Goal: Transaction & Acquisition: Purchase product/service

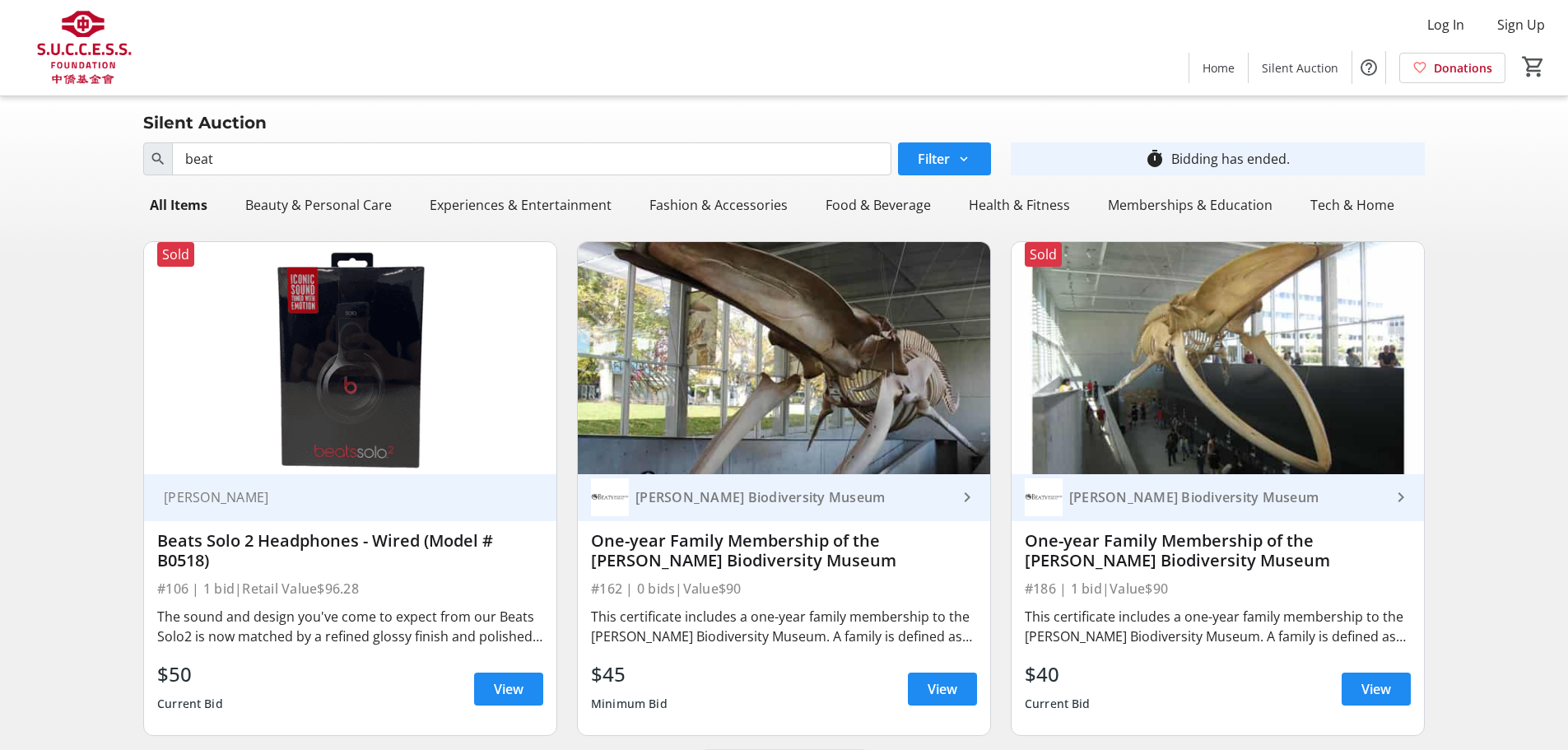
drag, startPoint x: 437, startPoint y: 168, endPoint x: -133, endPoint y: 138, distance: 570.8
click at [0, 138] on html "Log In Sign Up Home Silent Auction Donations 0 Home Silent Auction Donations Si…" at bounding box center [784, 392] width 1568 height 785
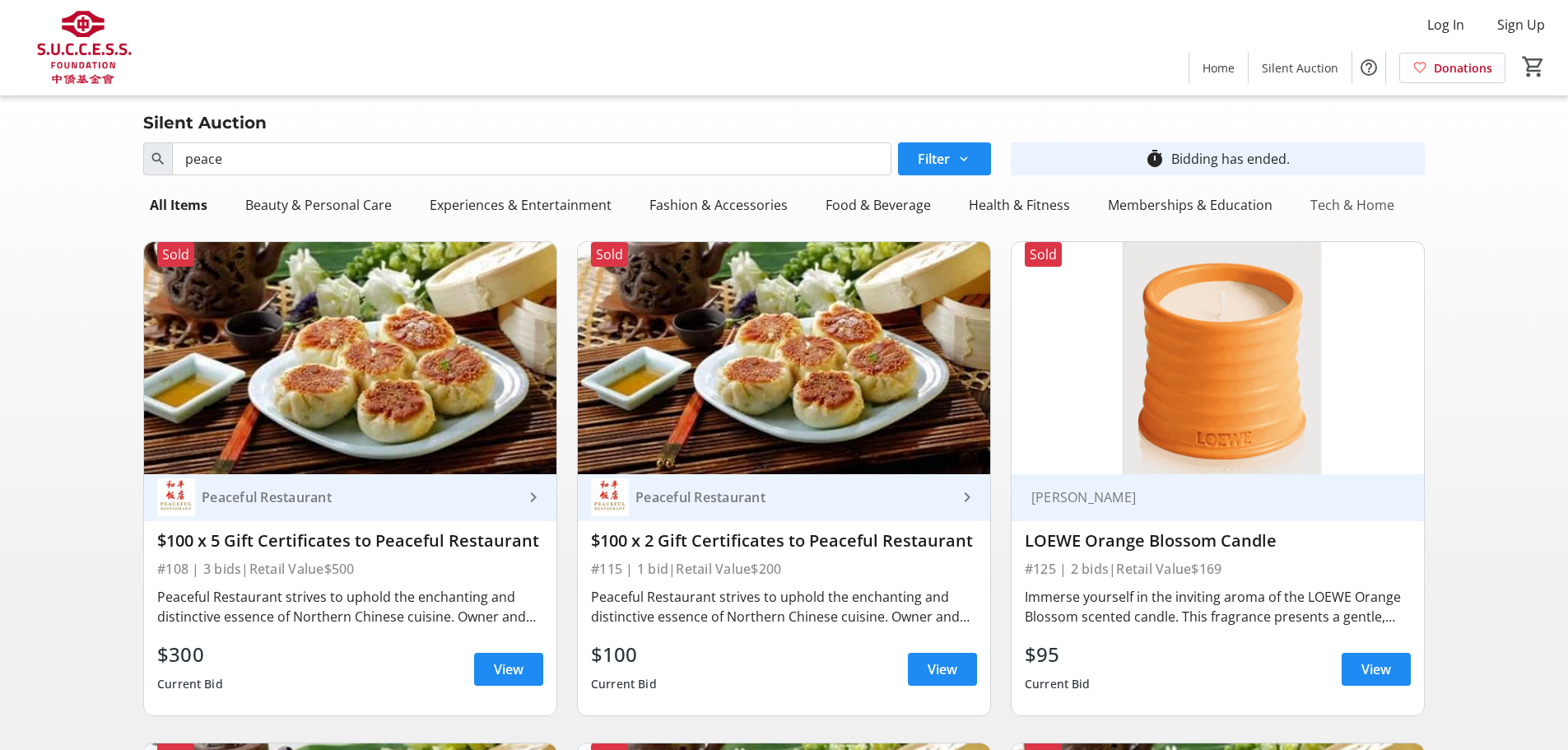
type input "peace"
click at [1333, 205] on div "Tech & Home" at bounding box center [1352, 205] width 97 height 33
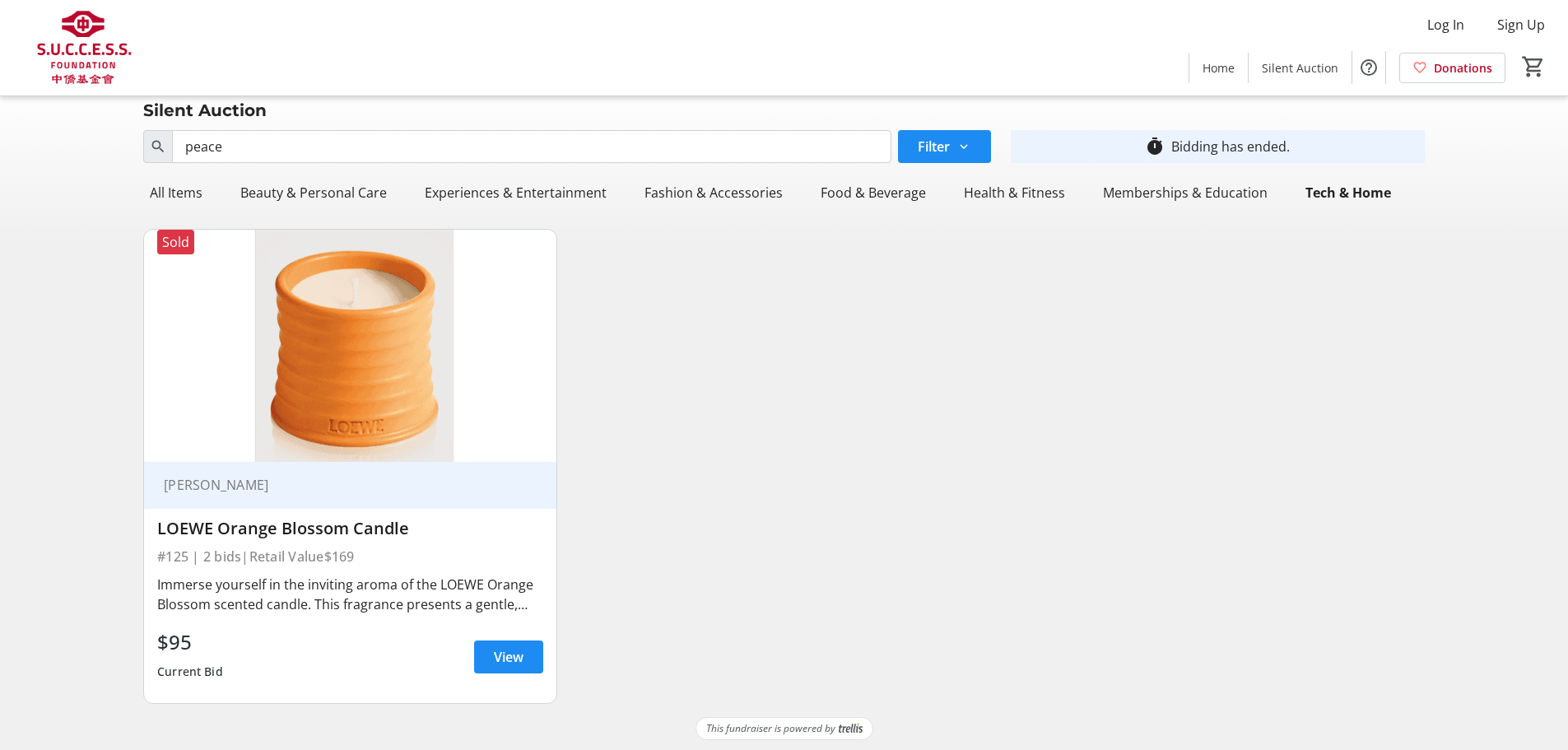
scroll to position [16, 0]
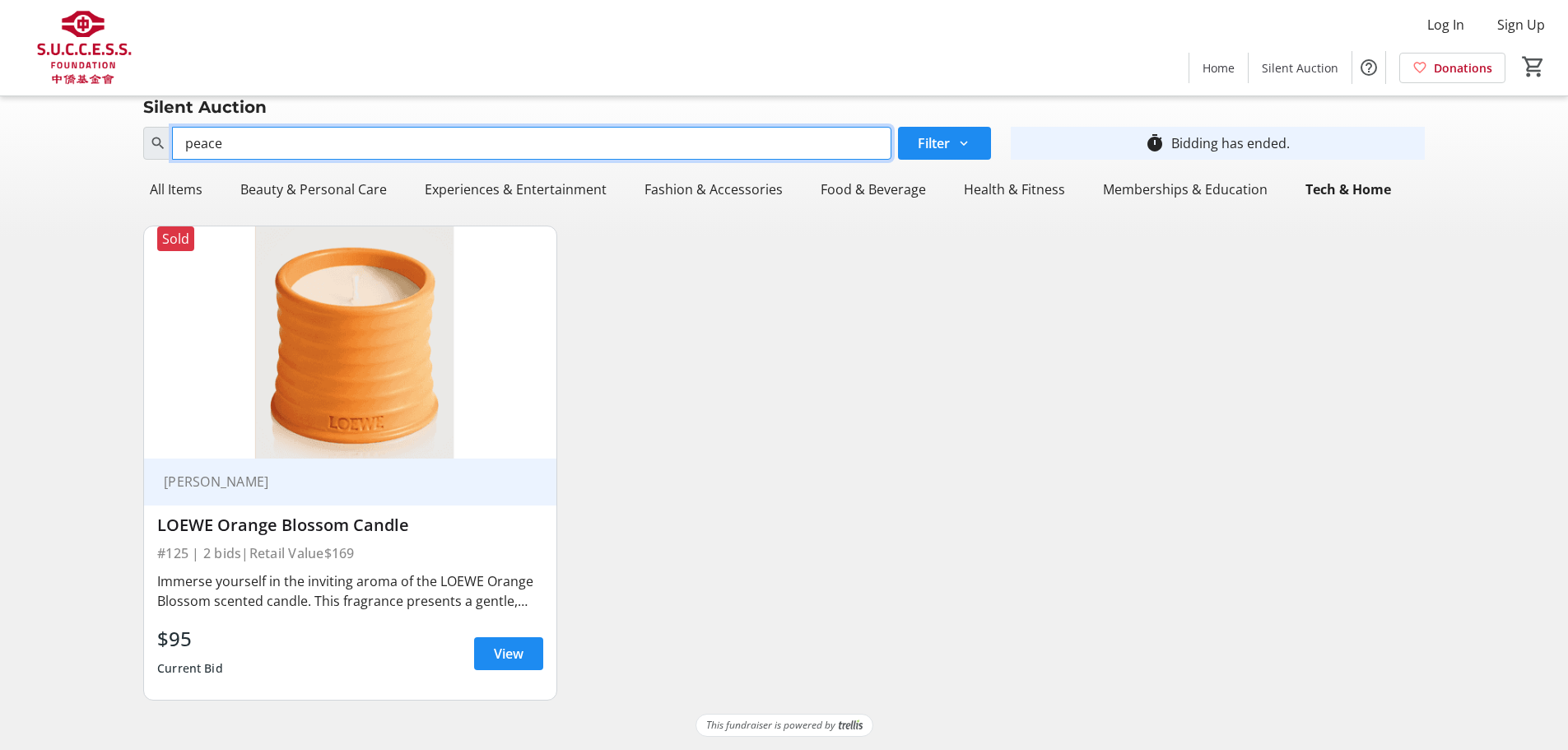
drag, startPoint x: 827, startPoint y: 145, endPoint x: -126, endPoint y: 110, distance: 953.6
click at [0, 110] on html "Log In Sign Up Home Silent Auction Donations 0 Home Silent Auction Donations Si…" at bounding box center [784, 367] width 1568 height 766
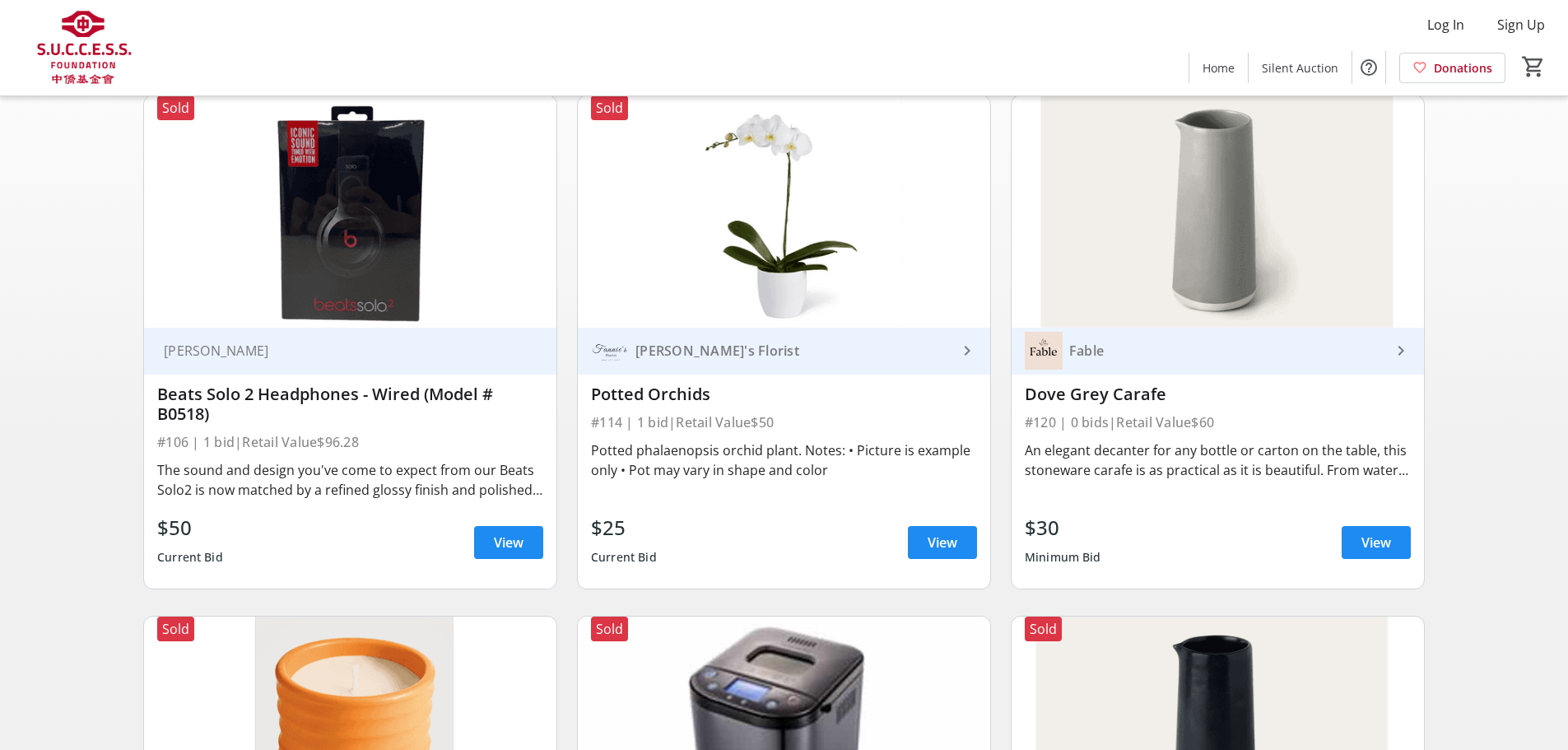
scroll to position [0, 0]
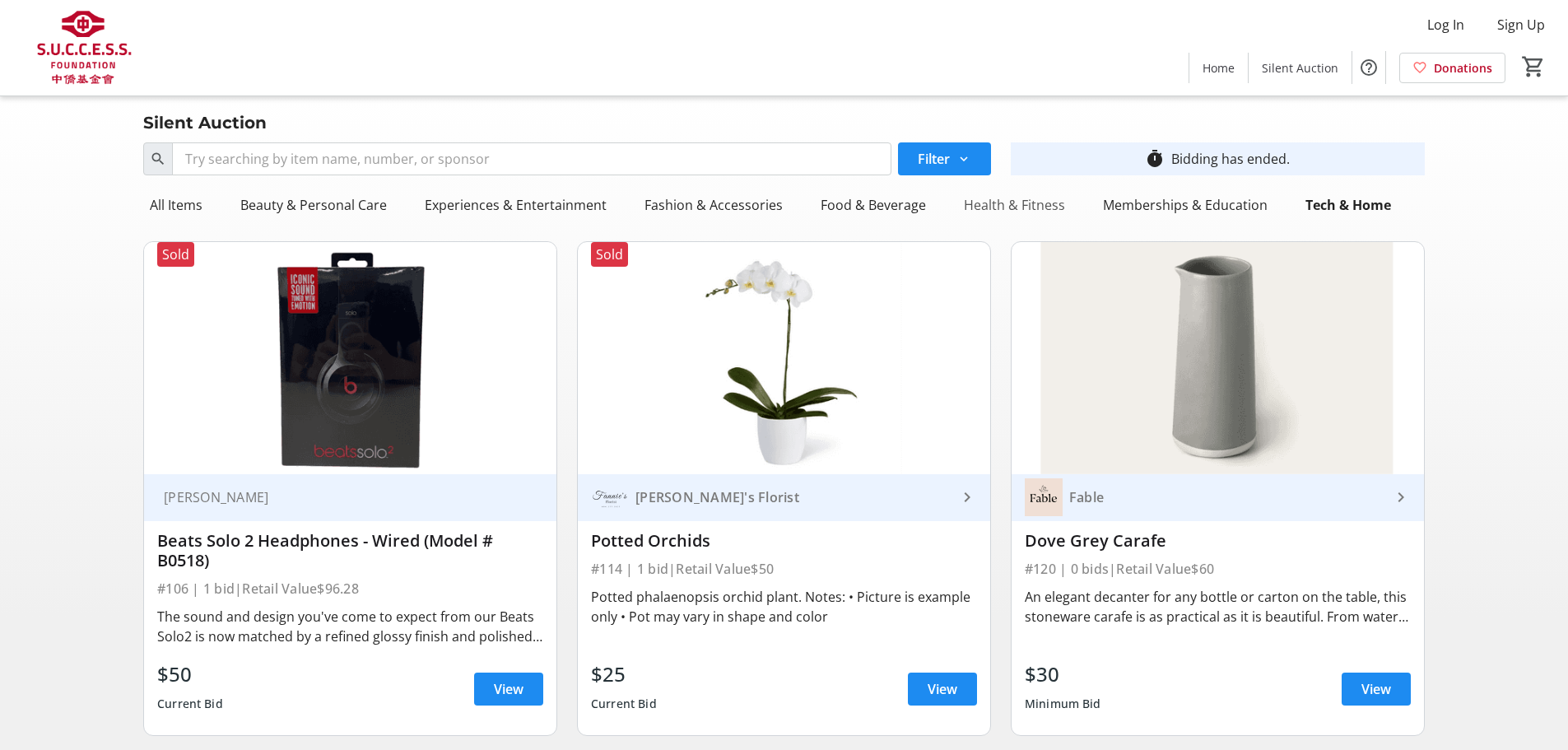
click at [970, 199] on div "Health & Fitness" at bounding box center [1014, 205] width 114 height 33
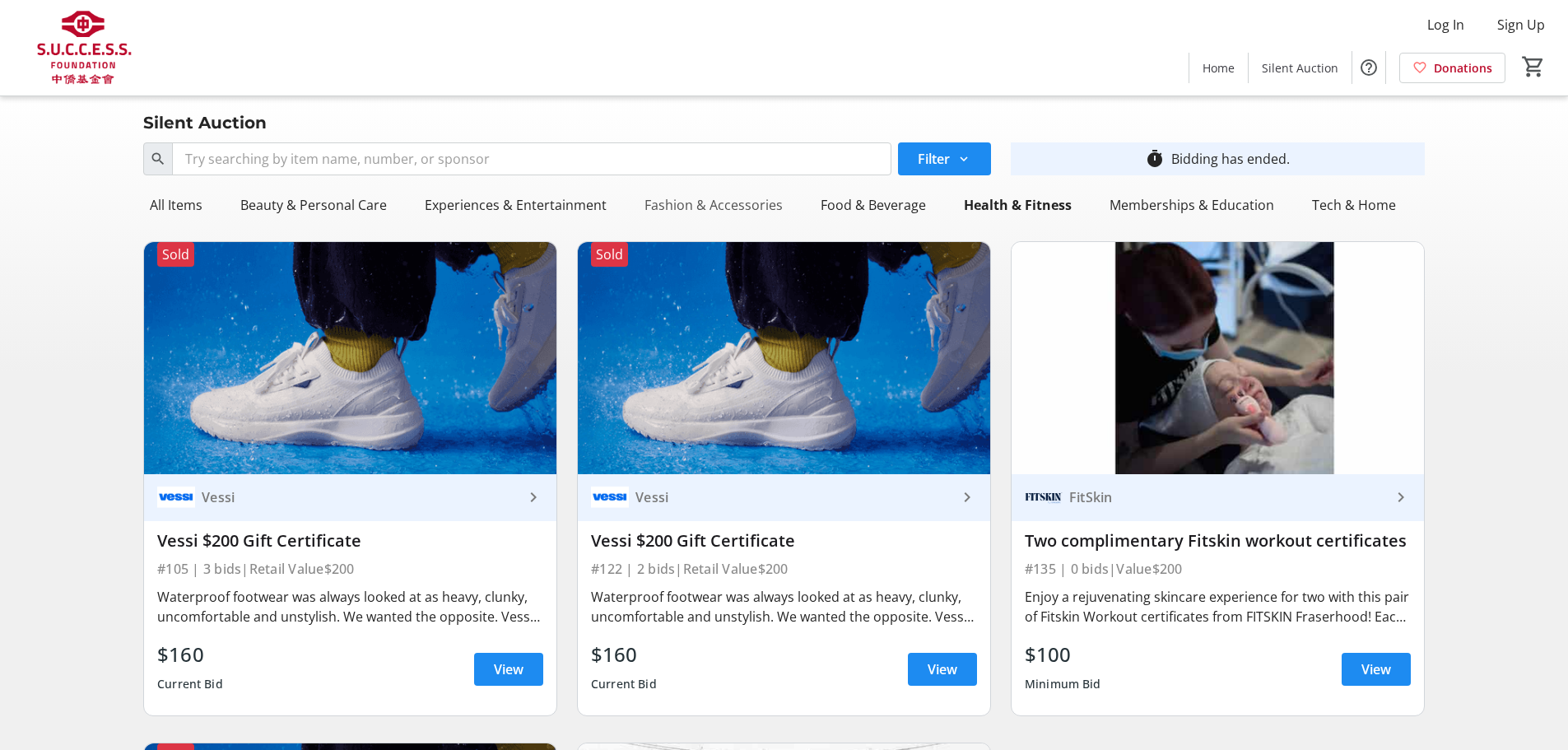
click at [757, 211] on div "Fashion & Accessories" at bounding box center [713, 205] width 152 height 33
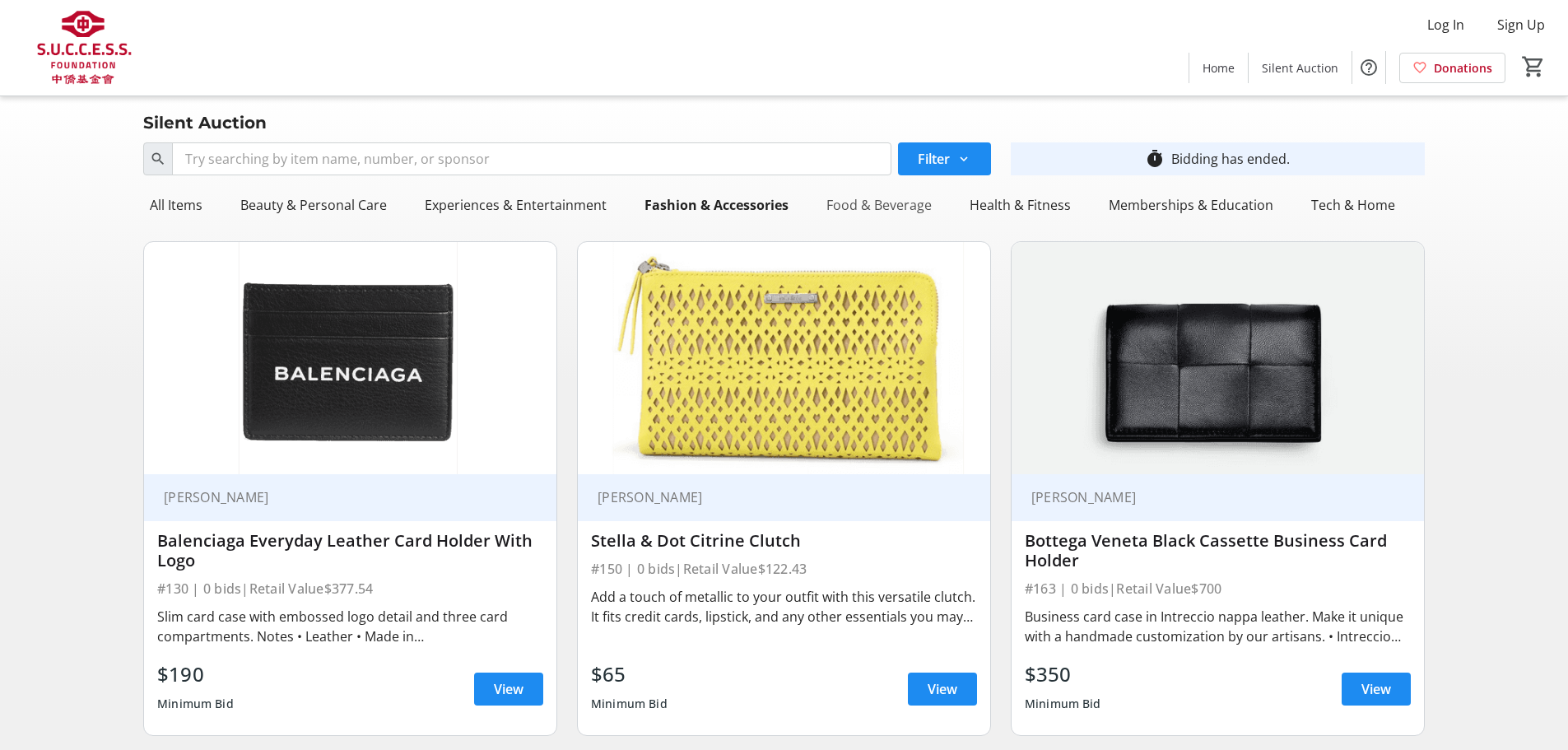
click at [884, 205] on div "Food & Beverage" at bounding box center [879, 205] width 119 height 33
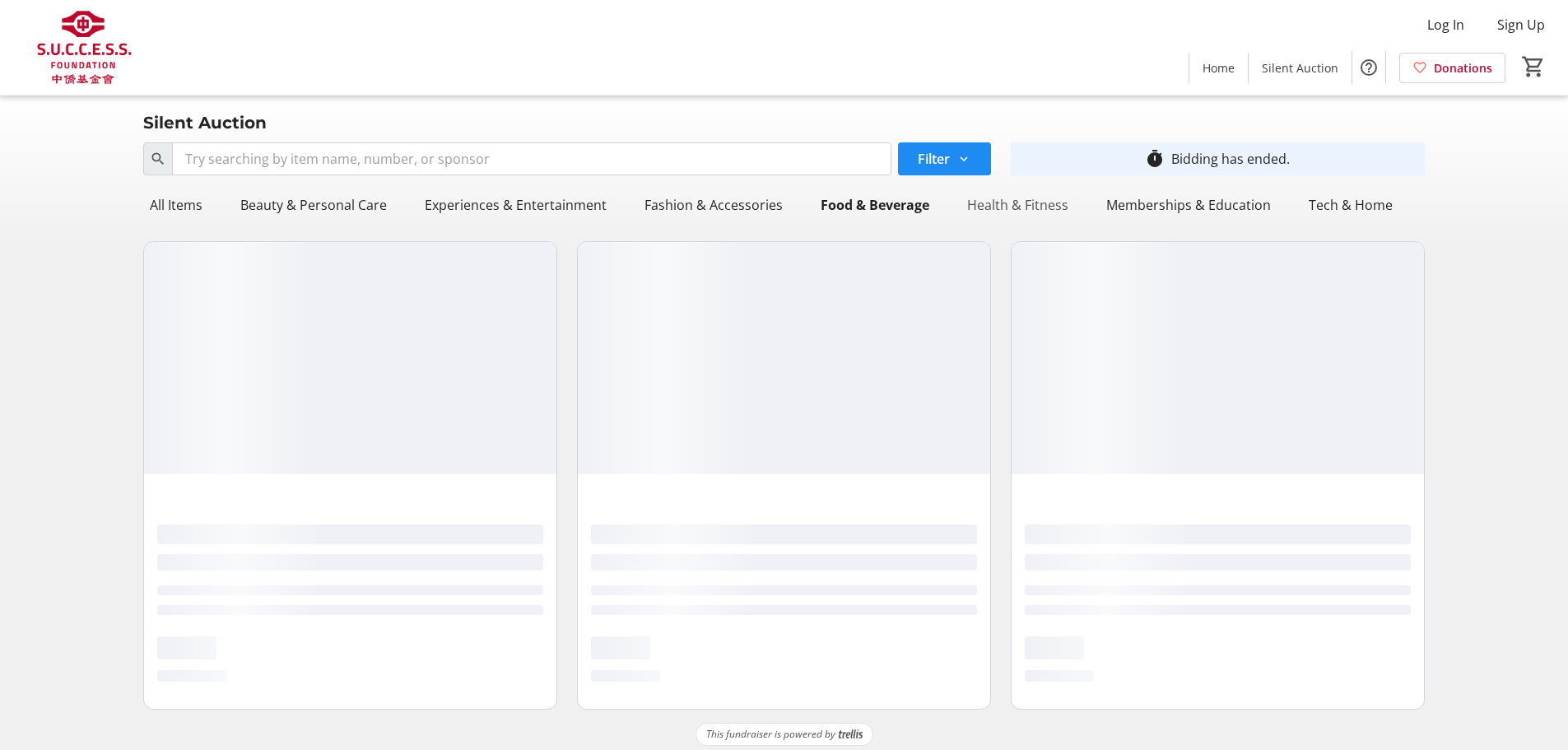
click at [1032, 197] on div "Health & Fitness" at bounding box center [1017, 205] width 114 height 33
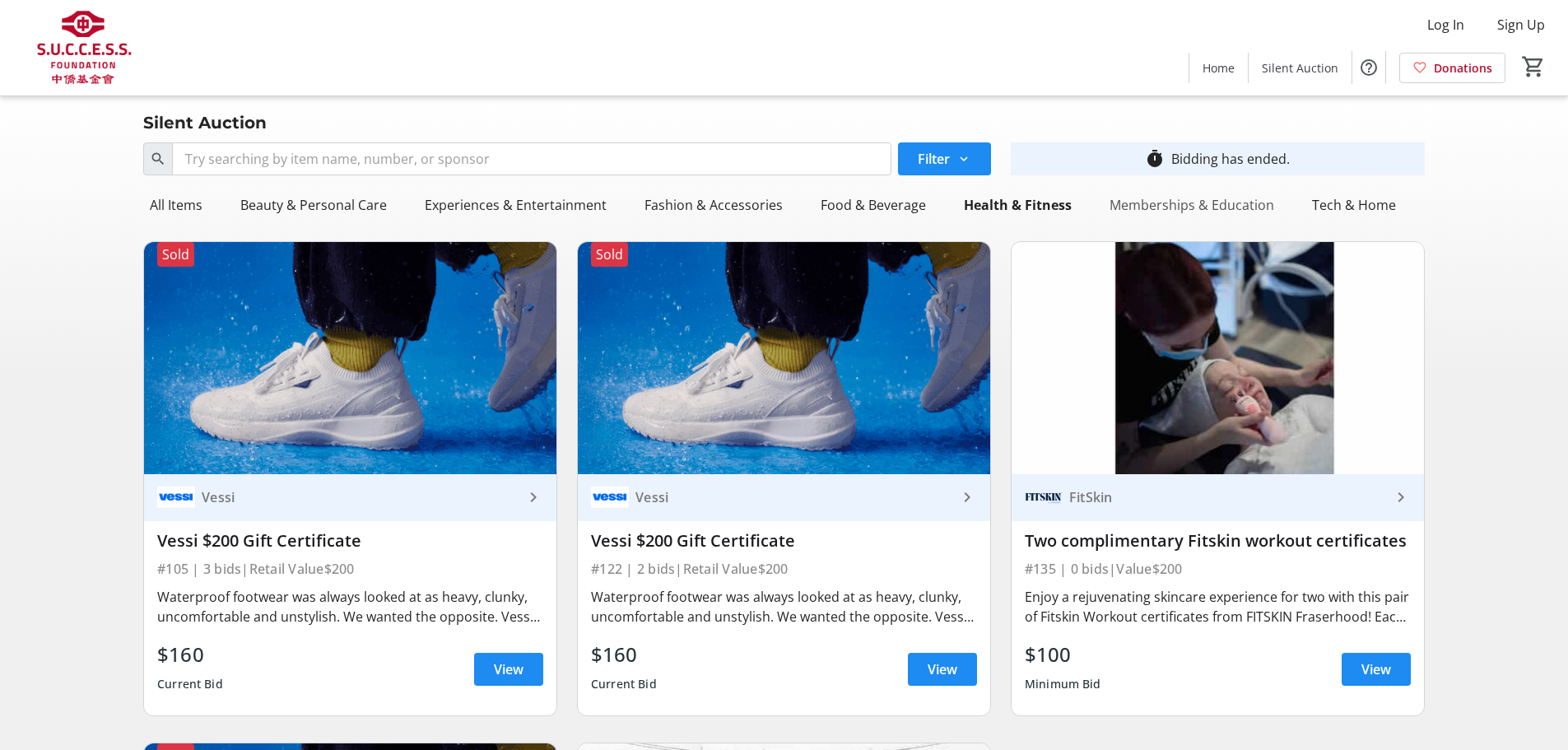
click at [1111, 215] on div "Memberships & Education" at bounding box center [1191, 205] width 177 height 33
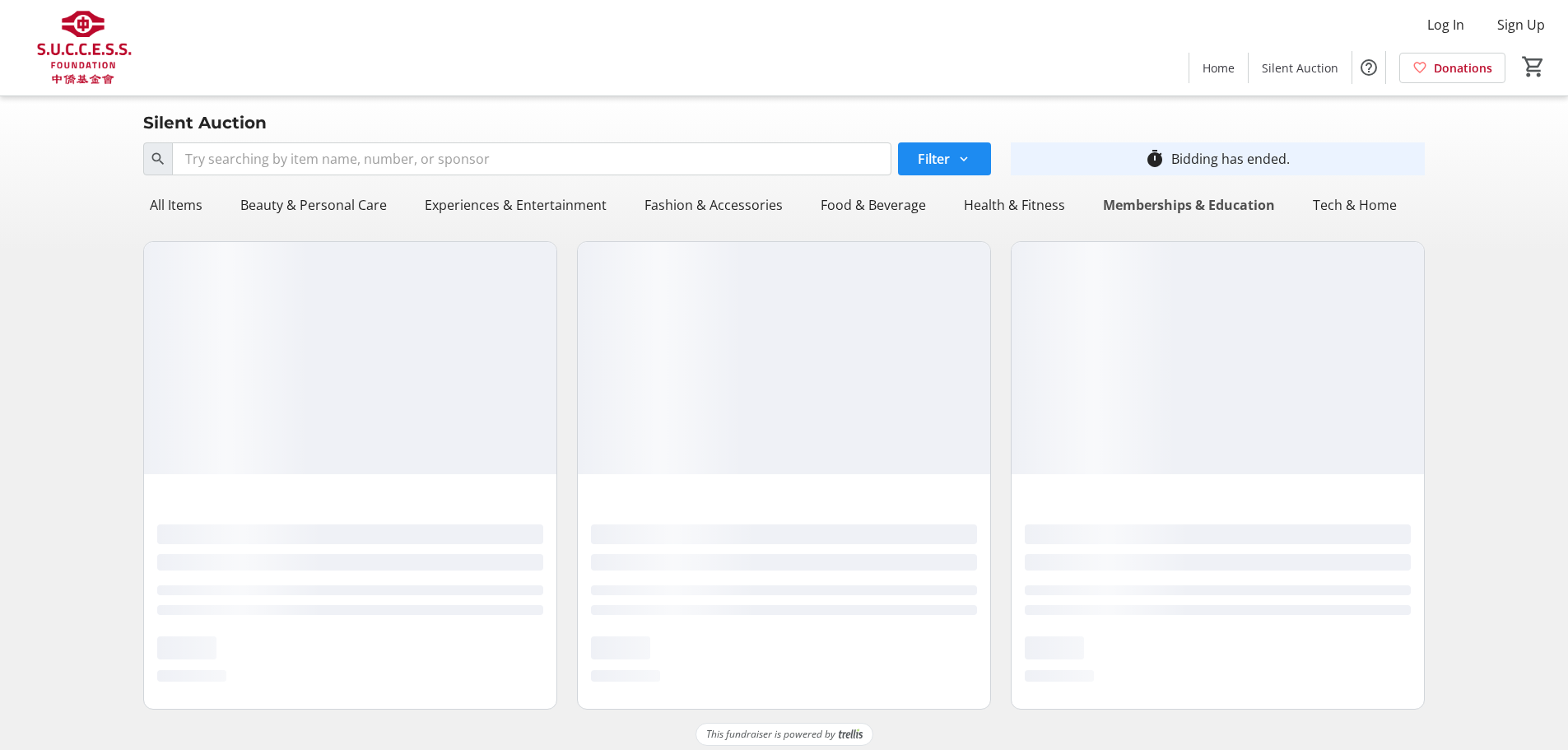
drag, startPoint x: 1111, startPoint y: 215, endPoint x: 1096, endPoint y: 215, distance: 15.0
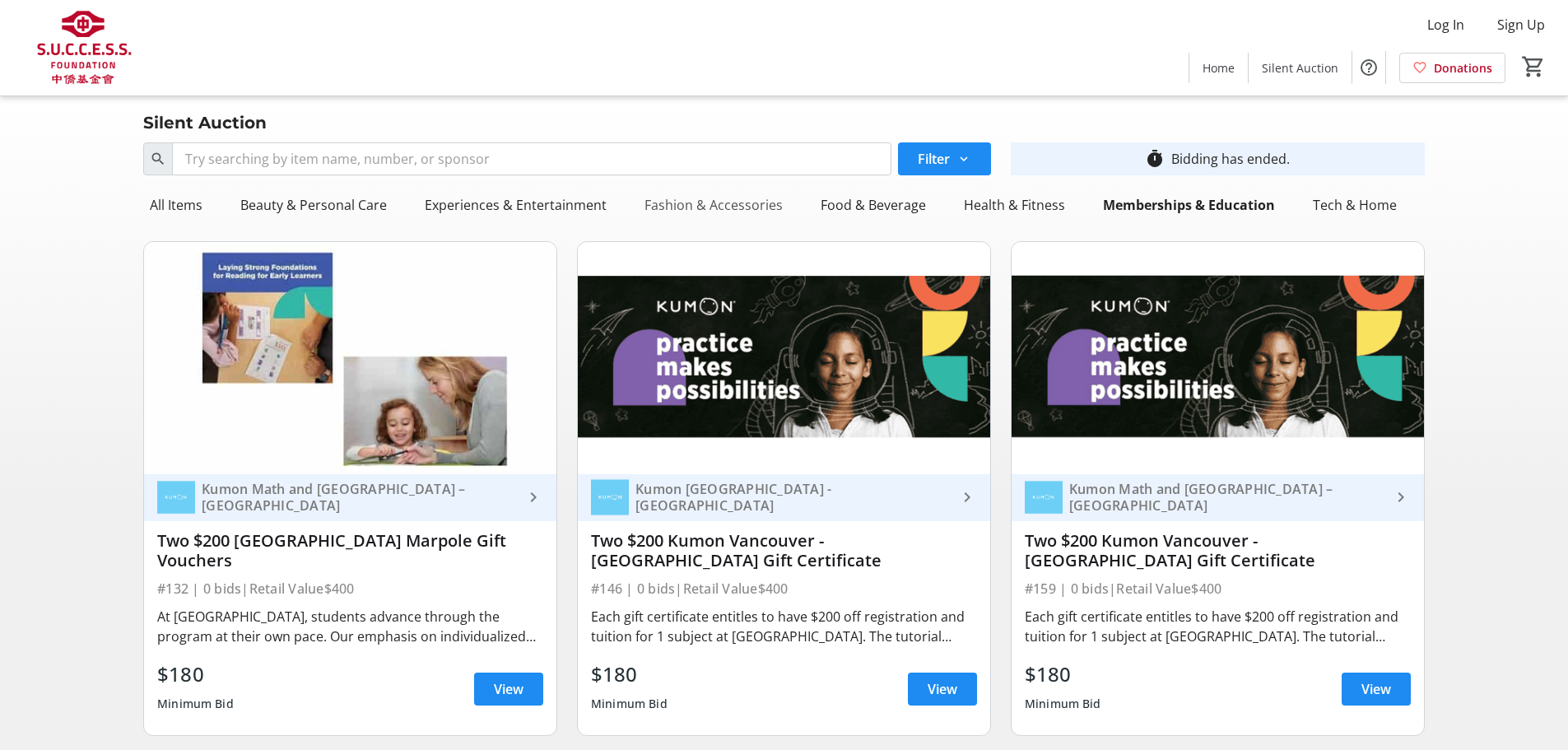
drag, startPoint x: 1096, startPoint y: 215, endPoint x: 767, endPoint y: 206, distance: 329.1
click at [767, 206] on div "Fashion & Accessories" at bounding box center [713, 205] width 152 height 33
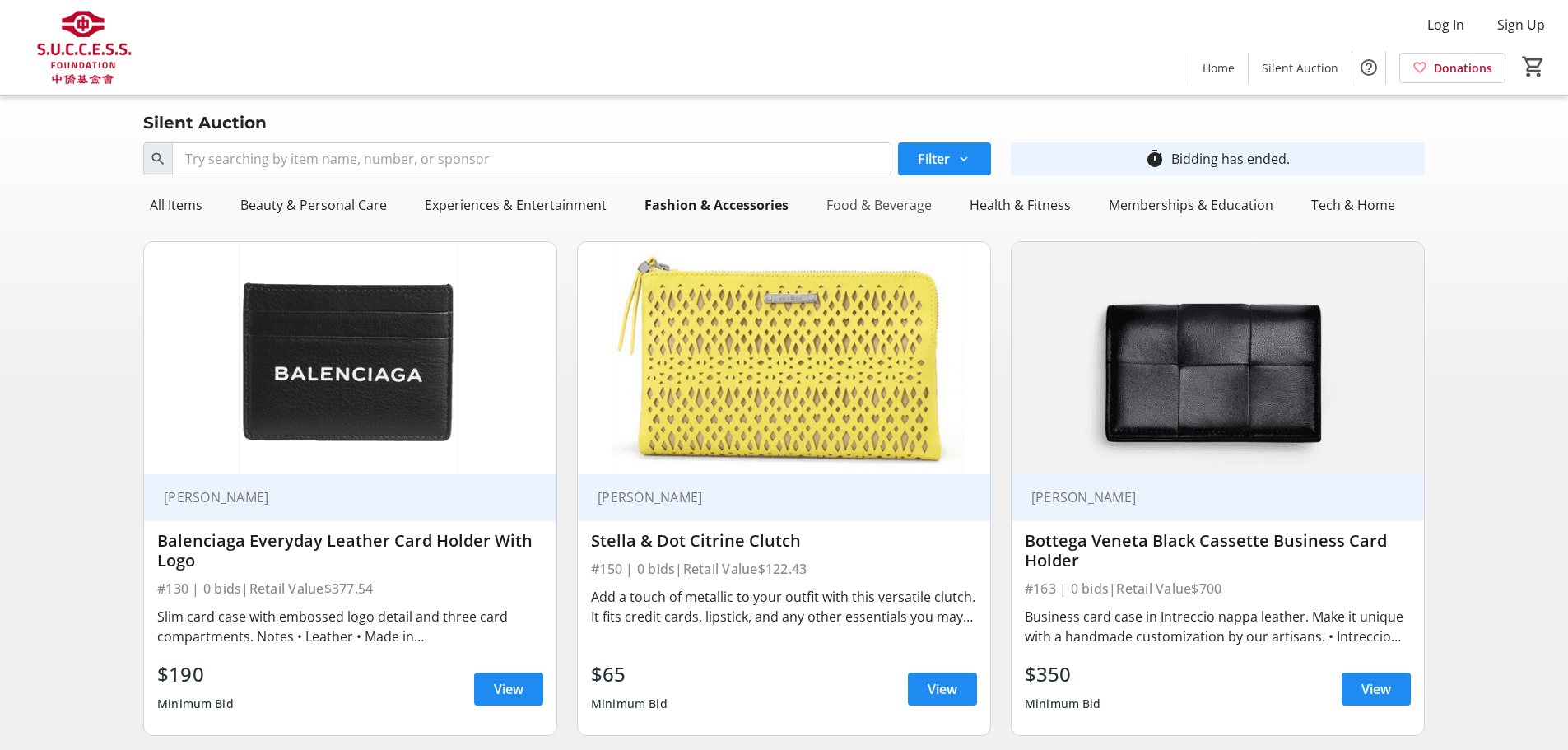
click at [924, 211] on div "Food & Beverage" at bounding box center [879, 205] width 119 height 33
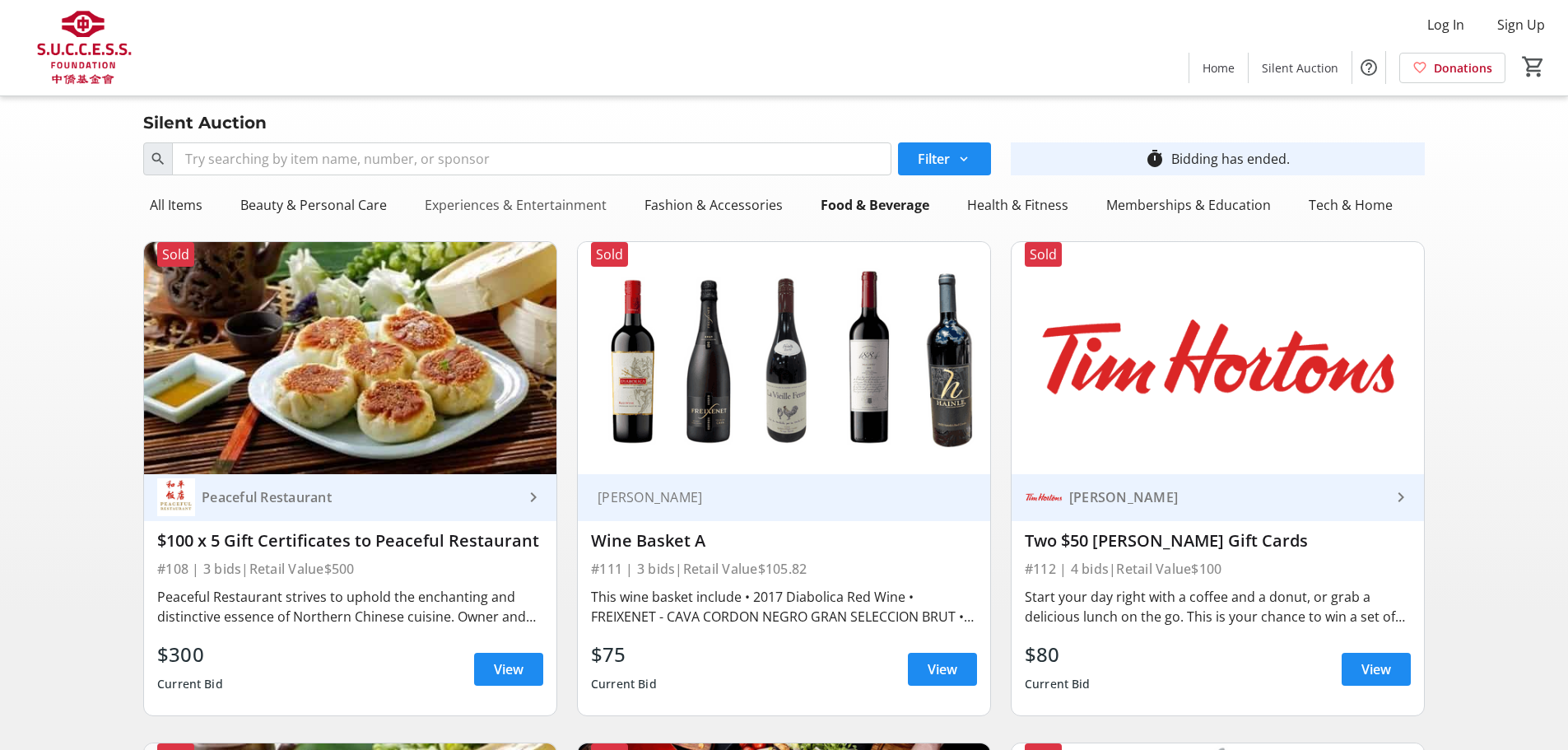
click at [524, 201] on div "Experiences & Entertainment" at bounding box center [516, 205] width 195 height 33
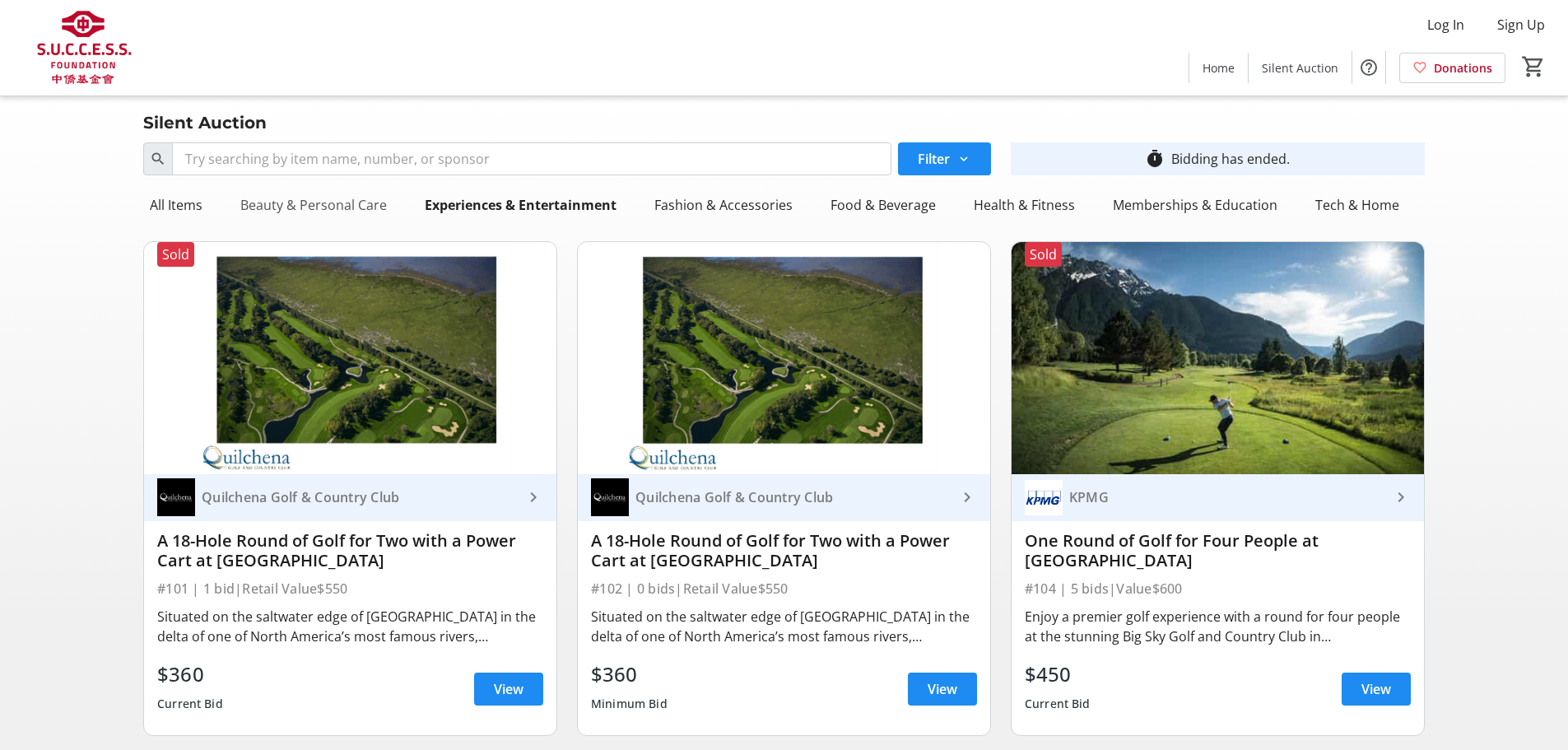
click at [287, 198] on div "Beauty & Personal Care" at bounding box center [313, 205] width 160 height 33
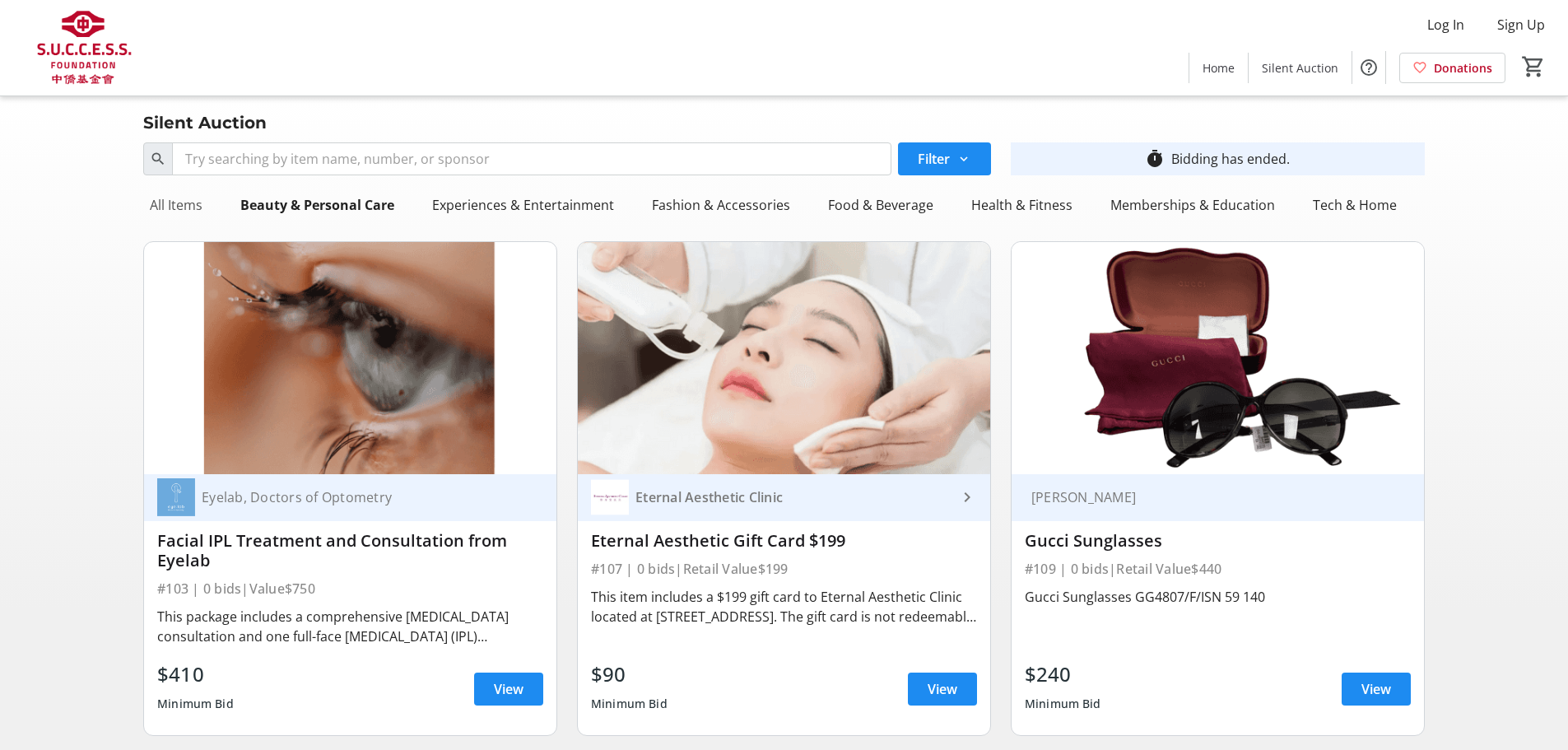
click at [176, 198] on div "All Items" at bounding box center [176, 205] width 66 height 33
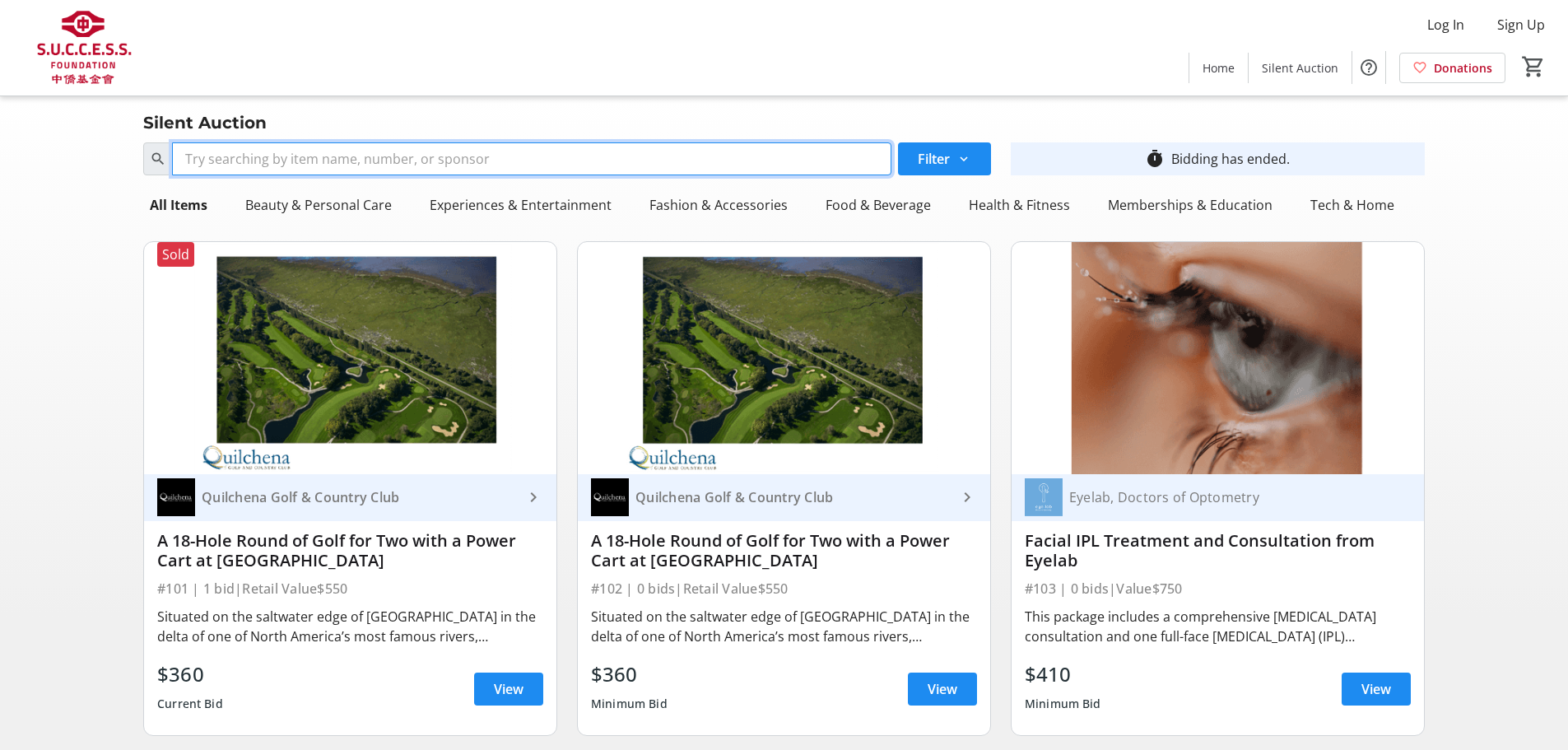
click at [220, 153] on input "Search" at bounding box center [531, 159] width 719 height 33
type input "bc"
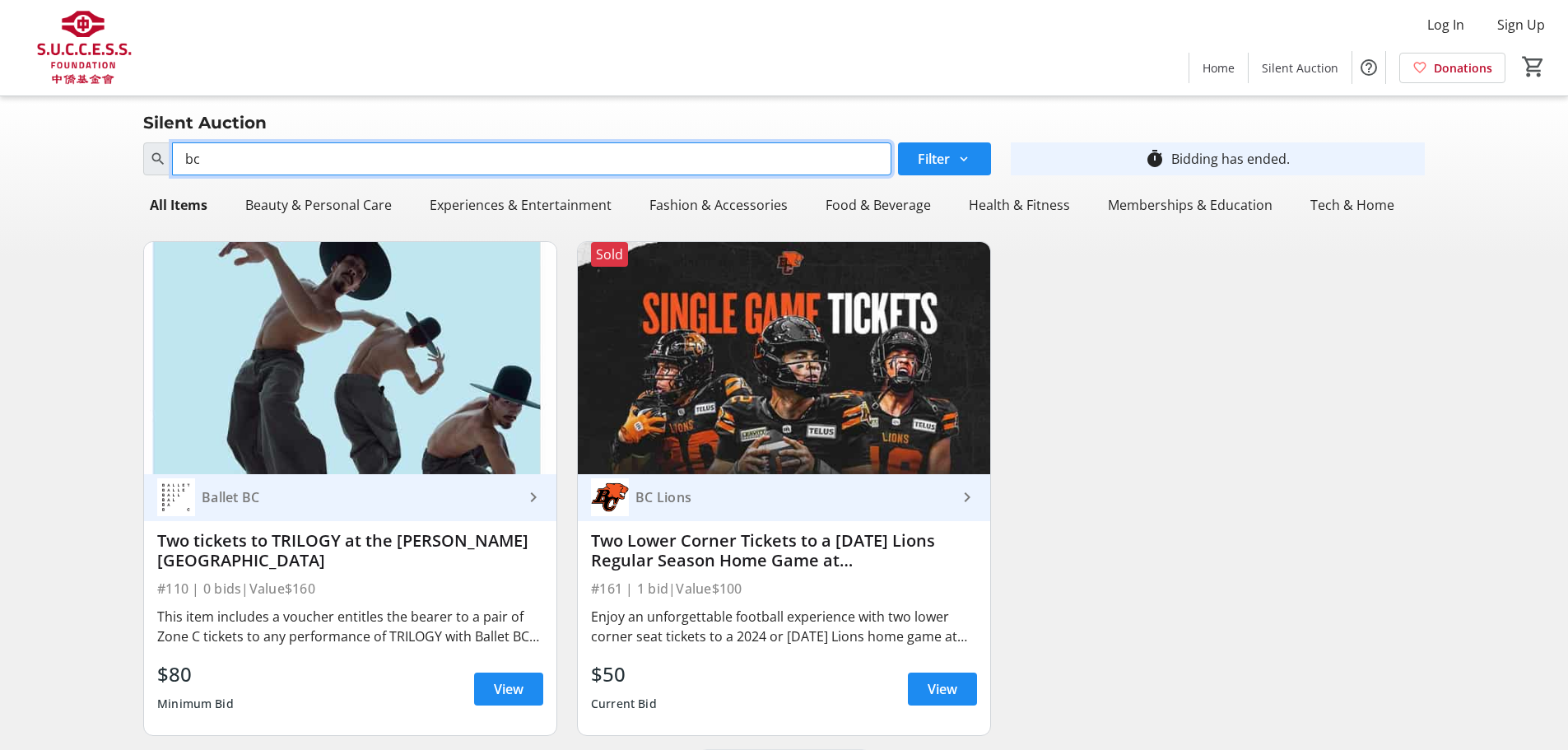
click at [293, 158] on input "bc" at bounding box center [531, 159] width 719 height 33
drag, startPoint x: 293, startPoint y: 158, endPoint x: 143, endPoint y: 165, distance: 150.2
click at [143, 165] on div "bc" at bounding box center [517, 159] width 748 height 33
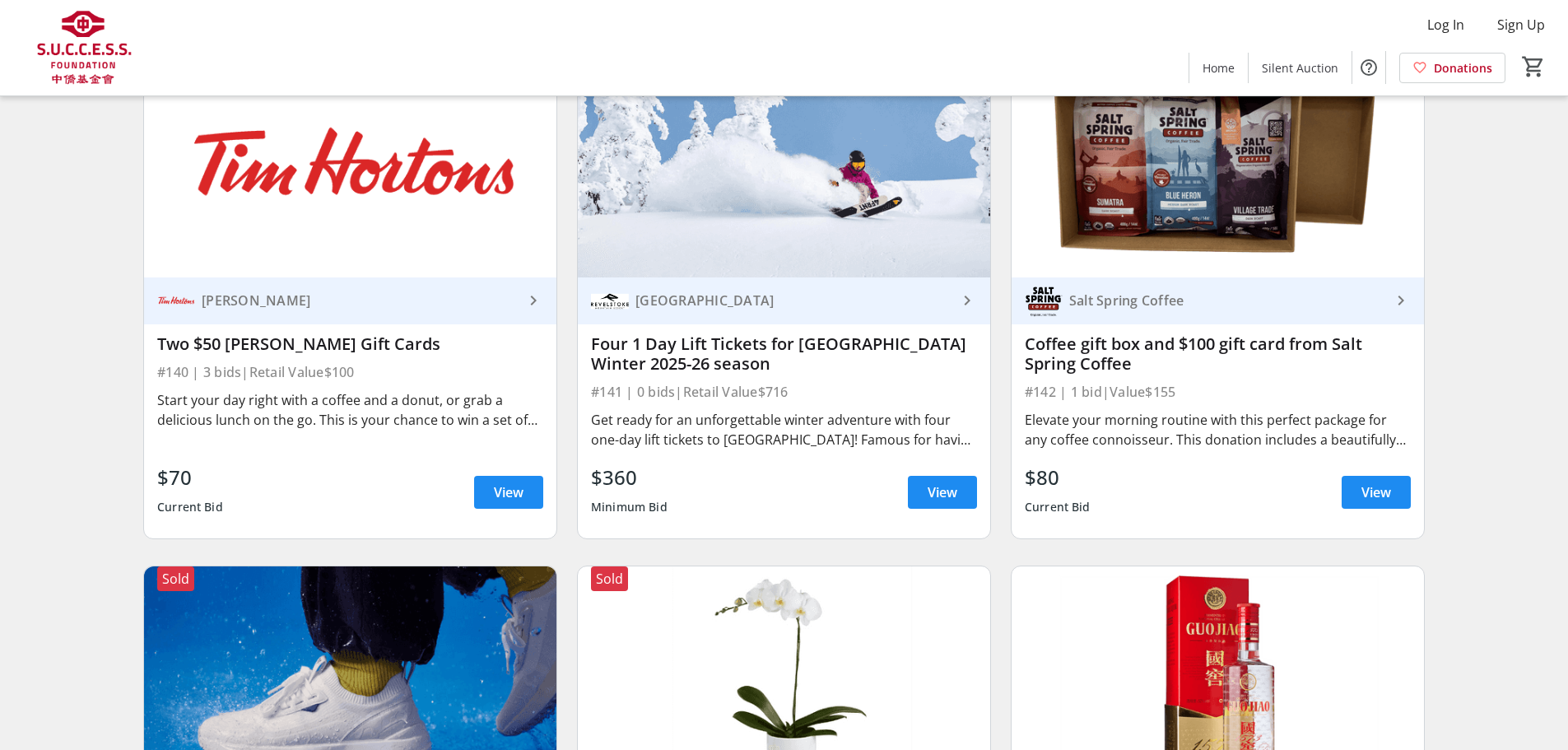
scroll to position [6700, 0]
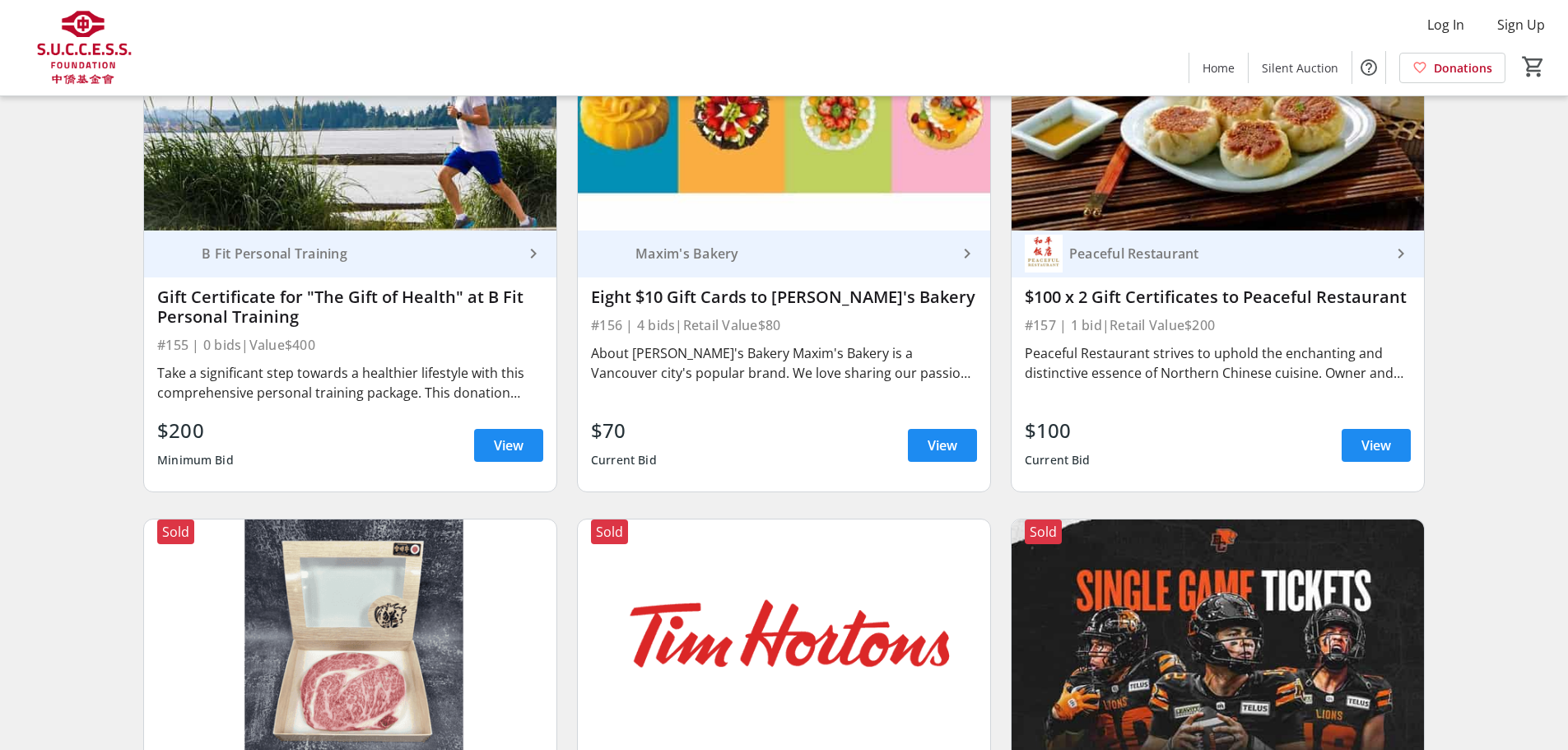
scroll to position [9333, 0]
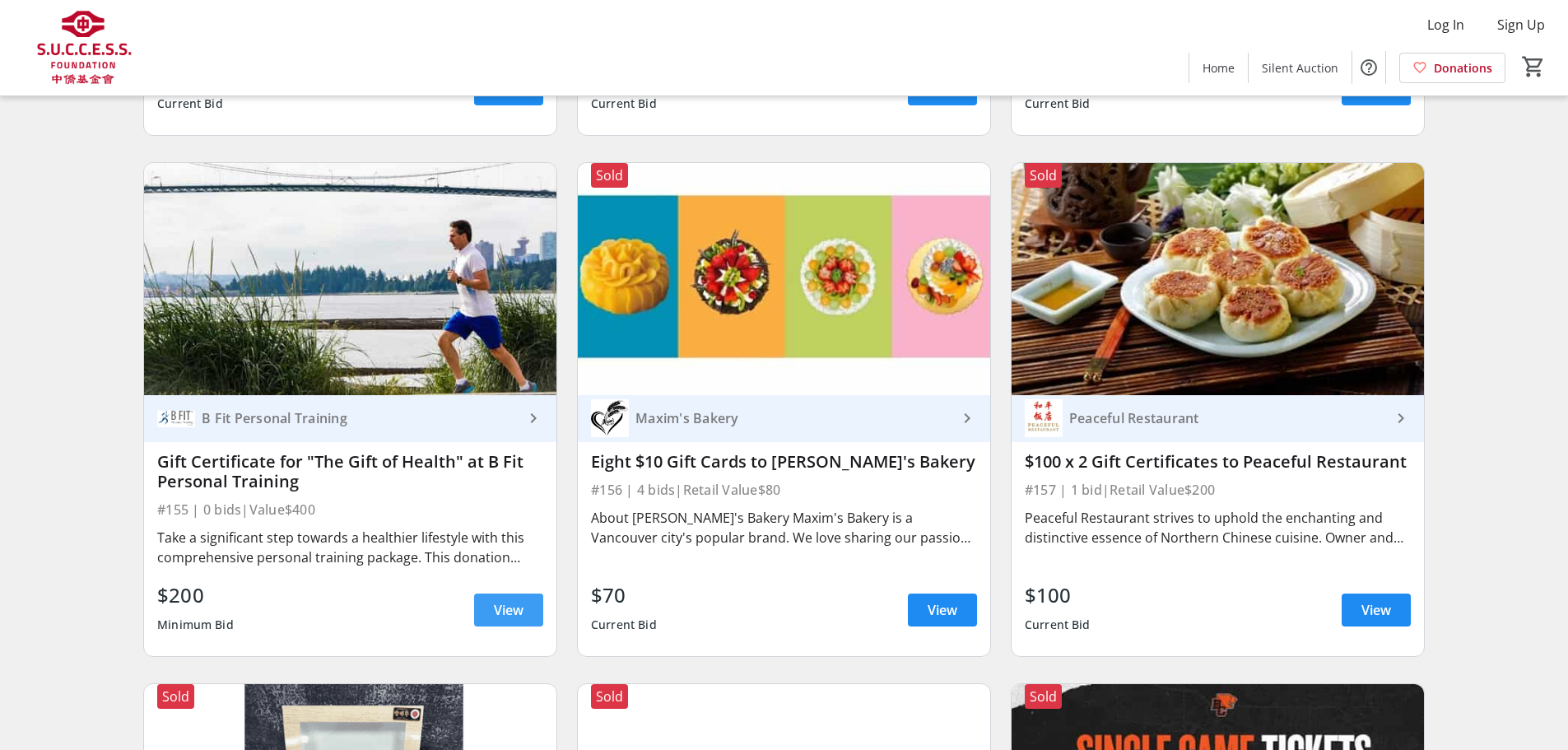
click at [504, 600] on span "View" at bounding box center [508, 609] width 29 height 19
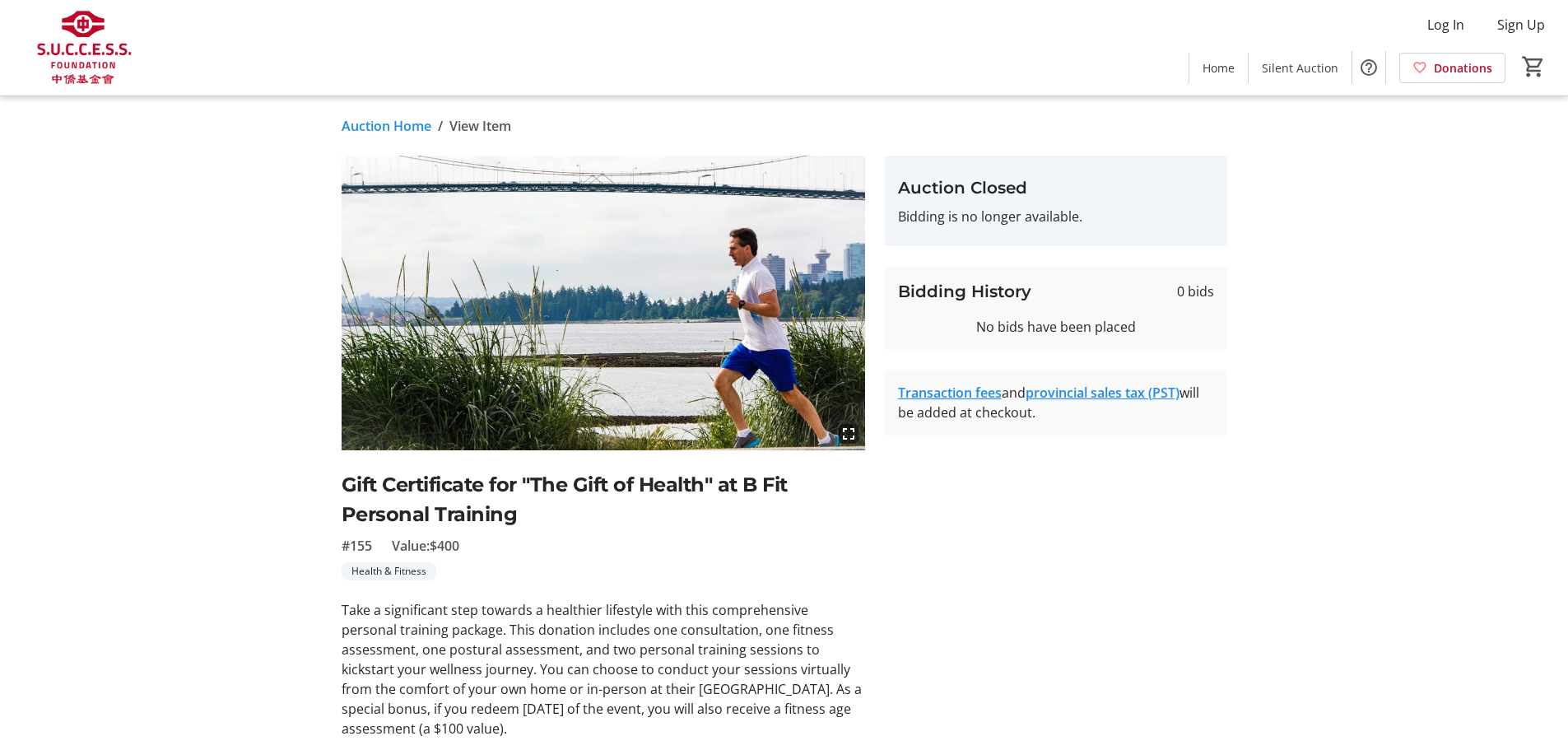
scroll to position [254, 0]
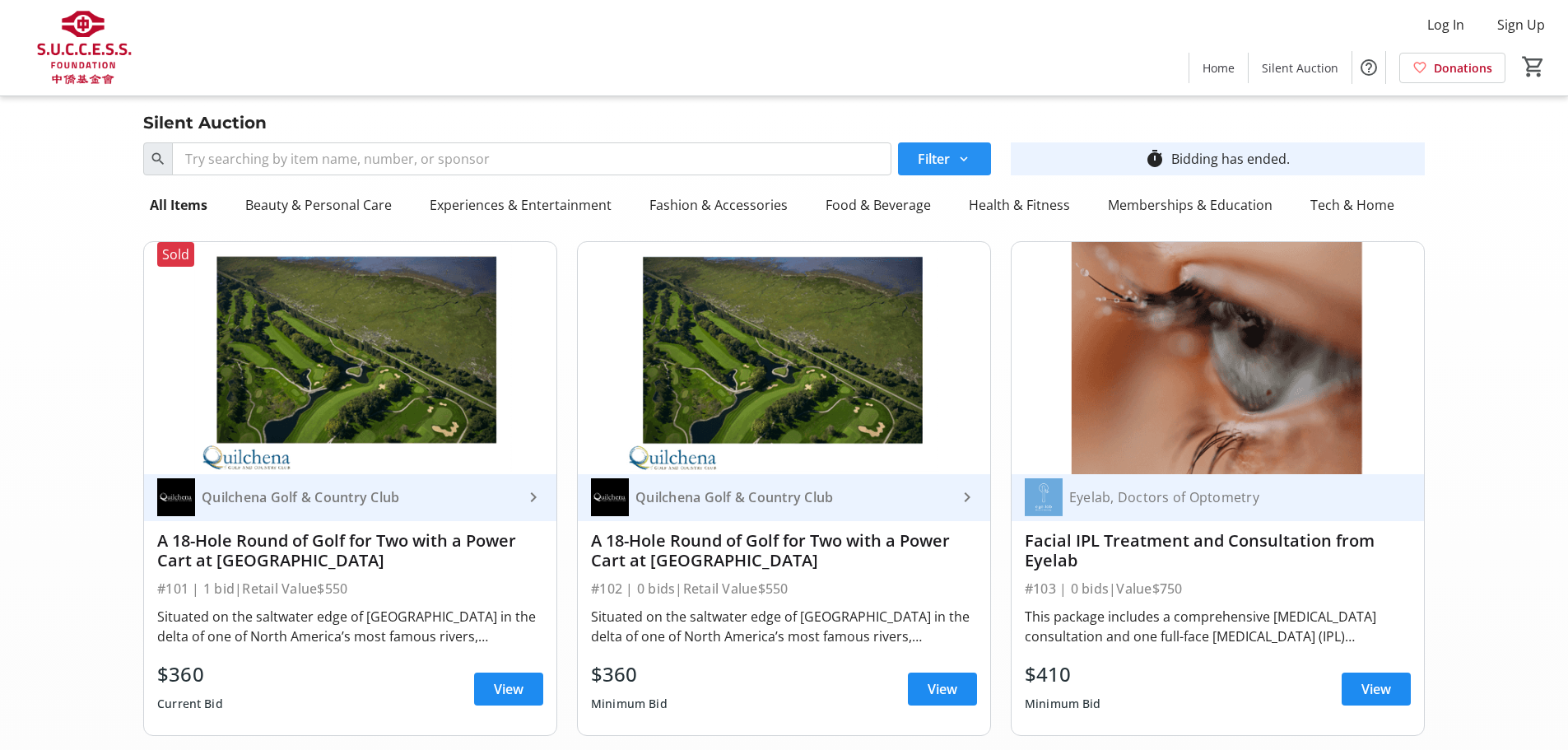
click at [970, 165] on mat-icon at bounding box center [963, 159] width 15 height 15
click at [963, 221] on label "Highest Bid" at bounding box center [964, 221] width 81 height 19
click at [924, 221] on input "Highest Bid" at bounding box center [915, 222] width 17 height 17
radio input "true"
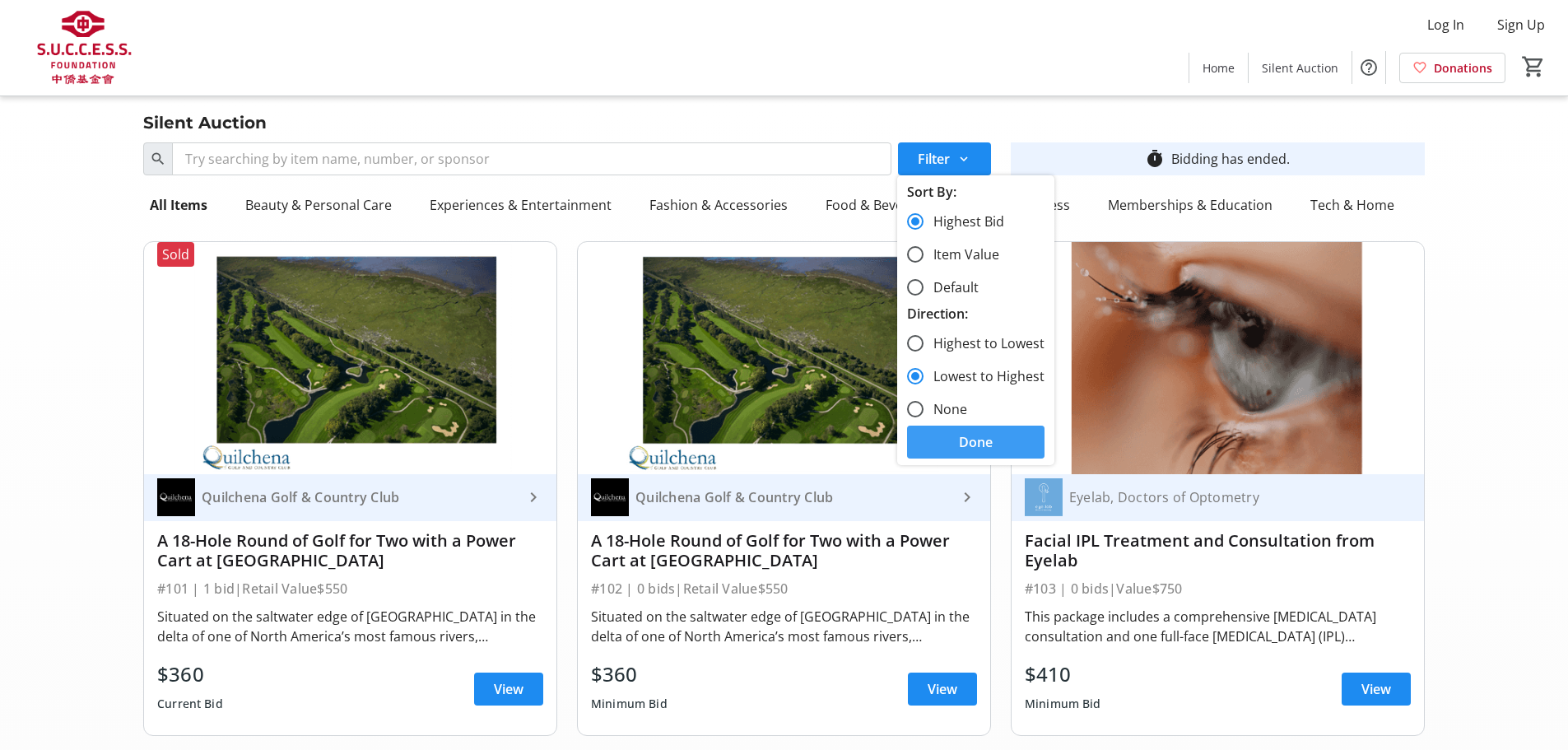
click at [1019, 444] on span at bounding box center [976, 441] width 138 height 40
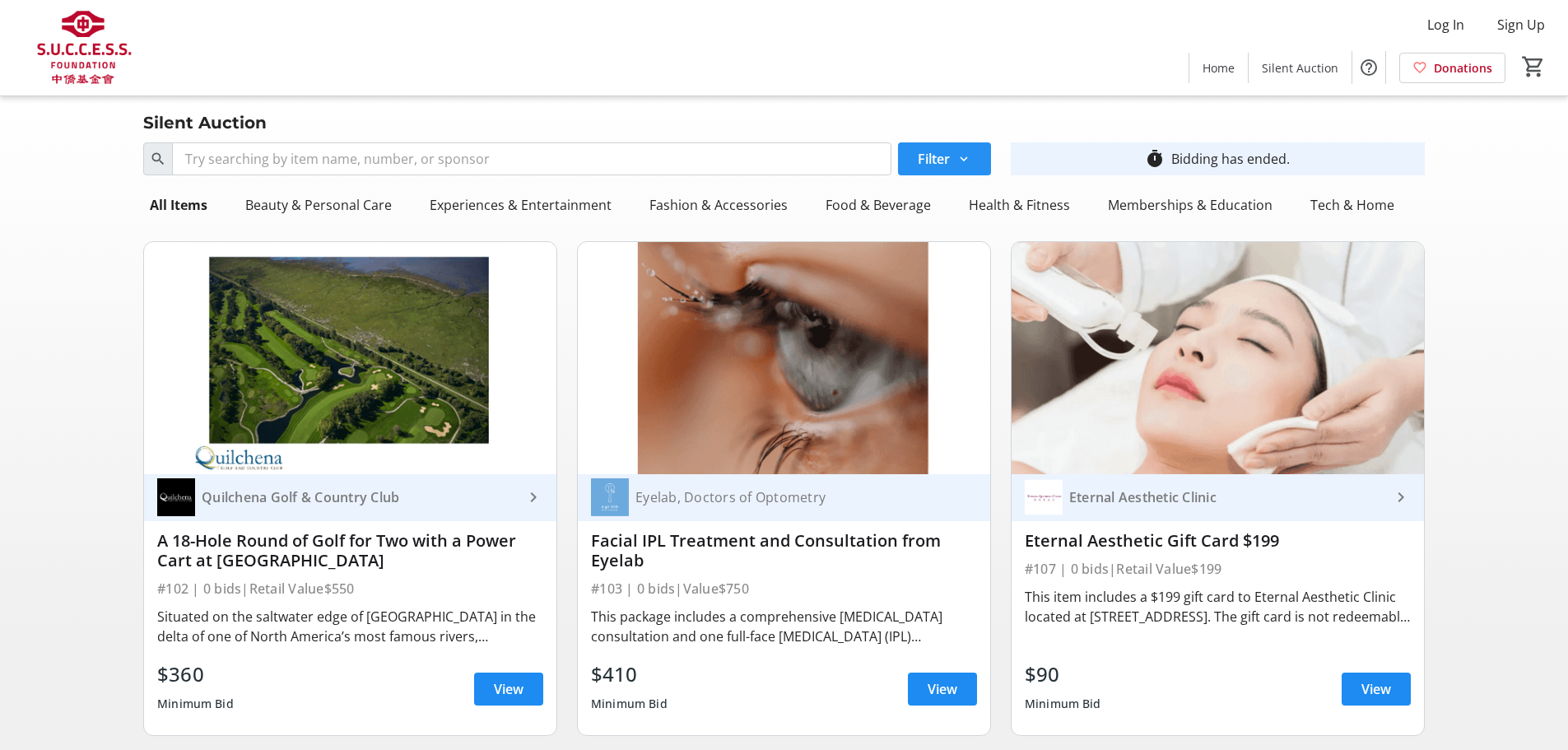
click at [922, 157] on span "Filter" at bounding box center [933, 158] width 32 height 19
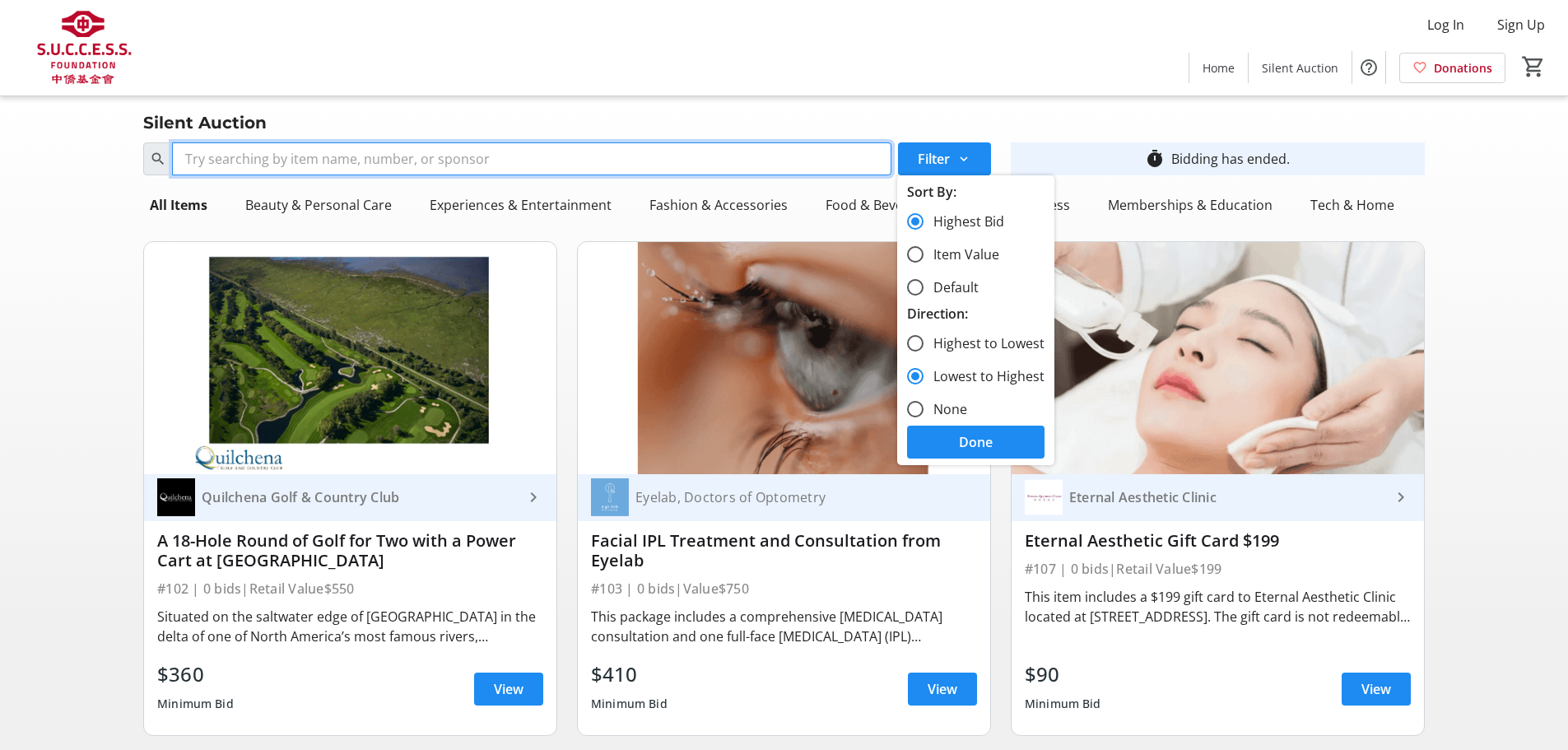
click at [758, 162] on input "Search" at bounding box center [531, 159] width 719 height 33
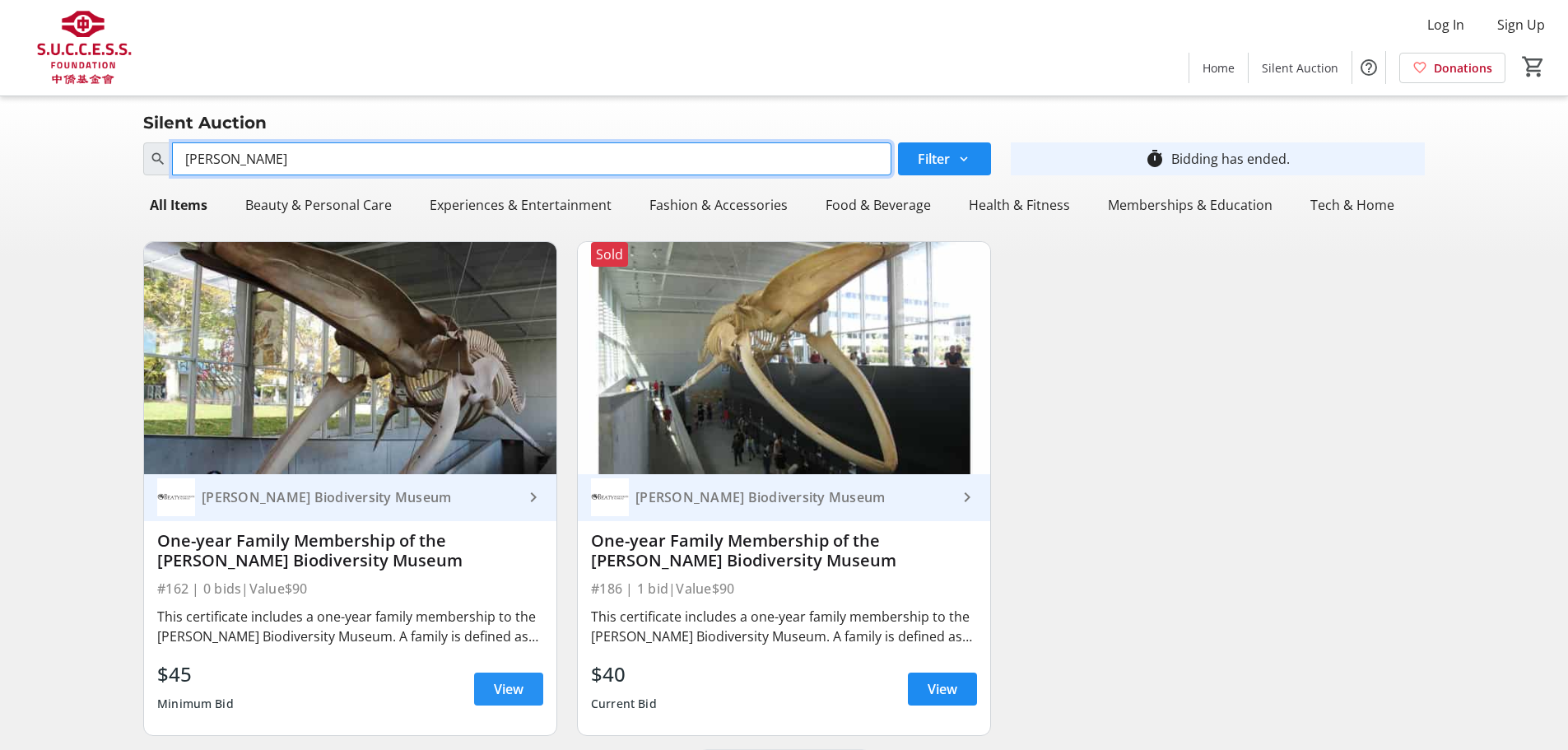
type input "beaty"
drag, startPoint x: 254, startPoint y: 162, endPoint x: -410, endPoint y: 114, distance: 665.7
click at [0, 114] on html "Log In Sign Up Home Silent Auction Donations 0 Home Silent Auction Donations Si…" at bounding box center [784, 392] width 1568 height 785
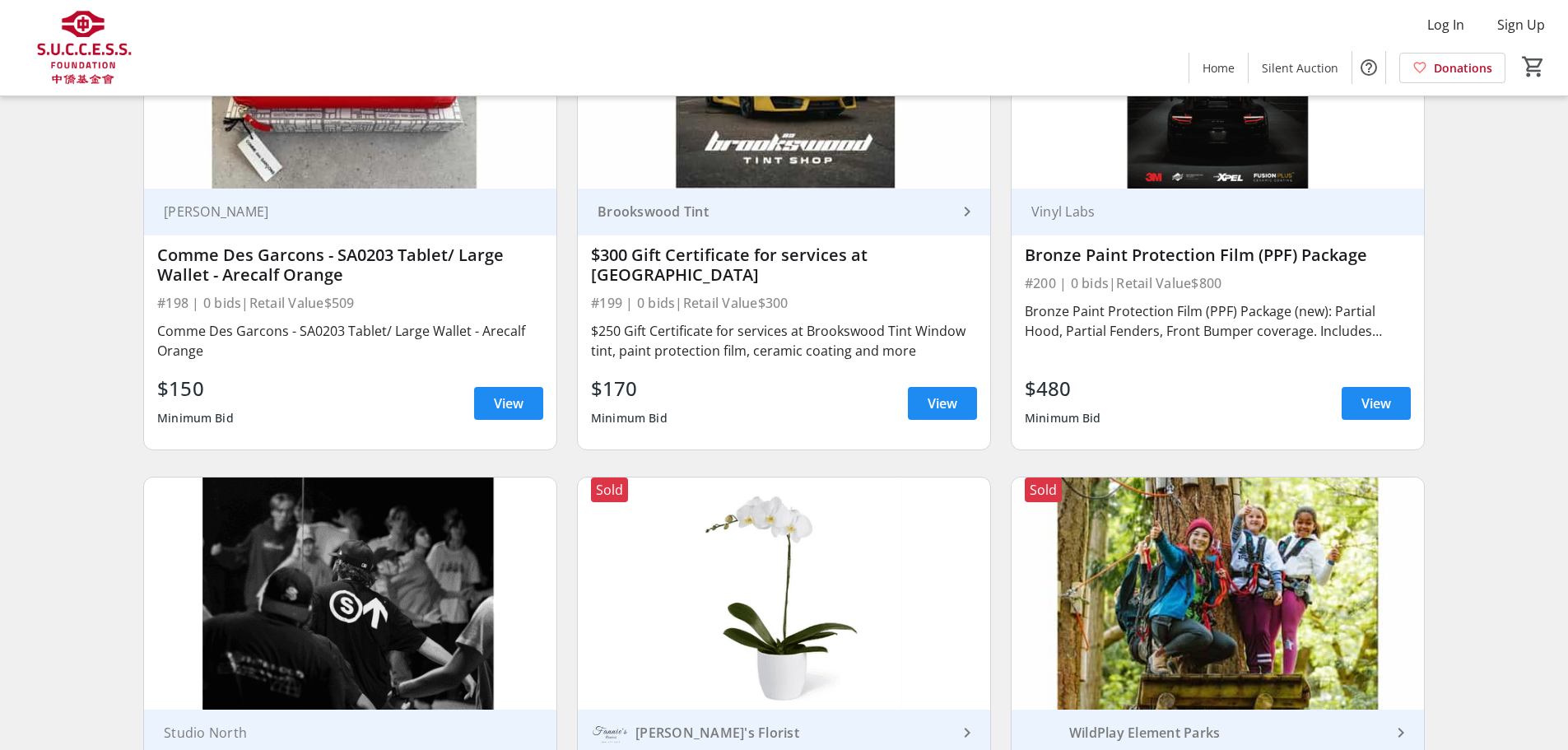
scroll to position [6418, 0]
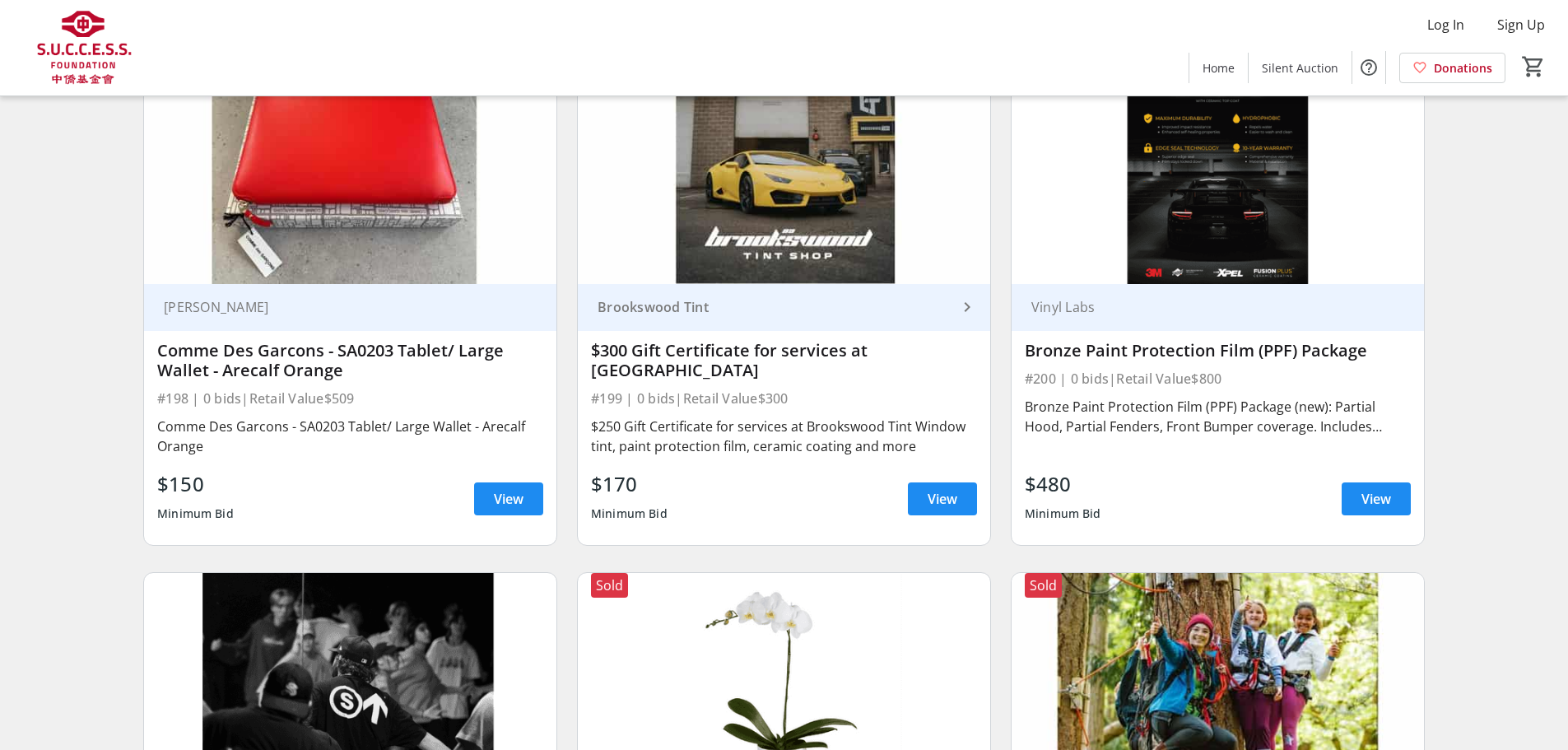
click at [79, 25] on img at bounding box center [83, 48] width 146 height 83
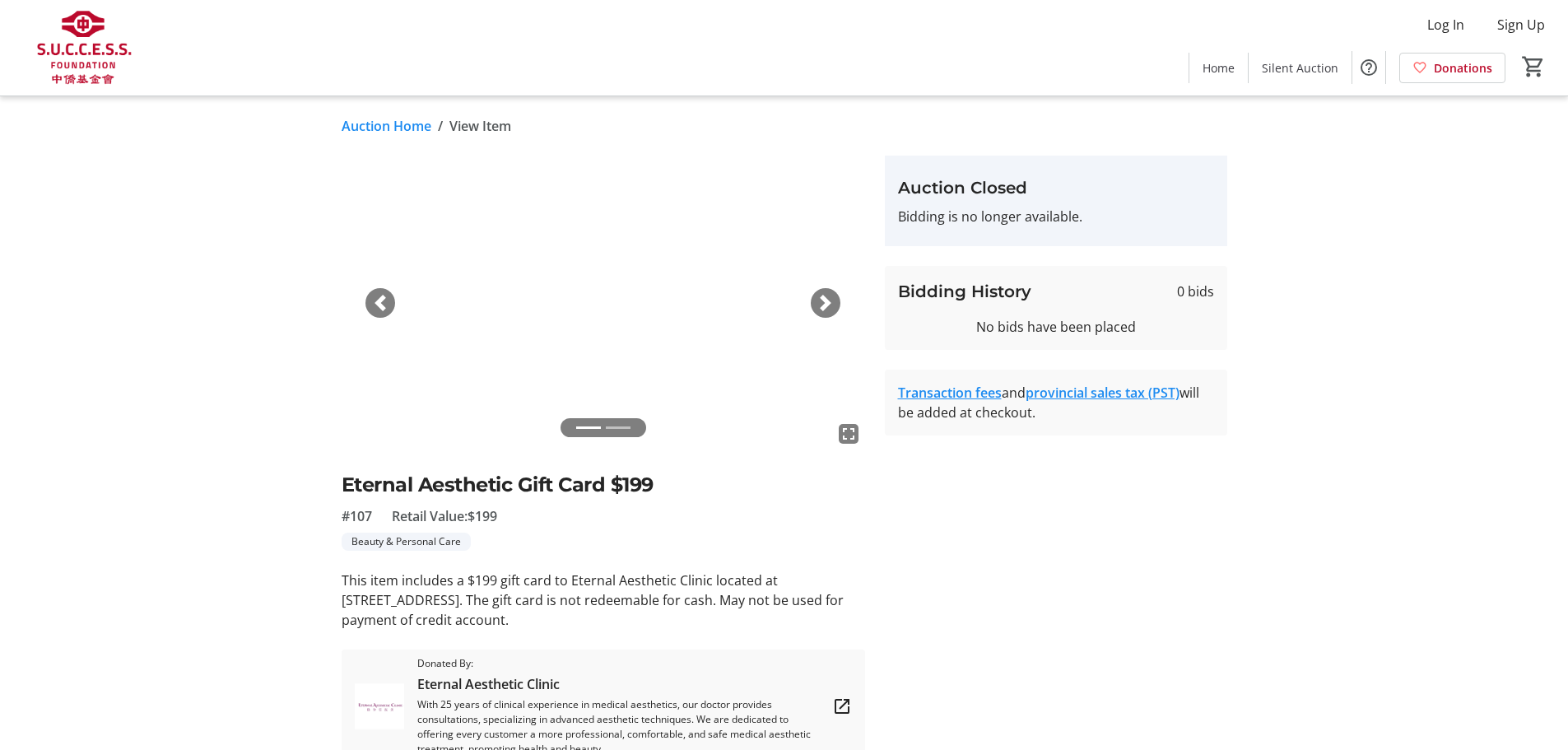
click at [822, 303] on span "button" at bounding box center [825, 303] width 17 height 17
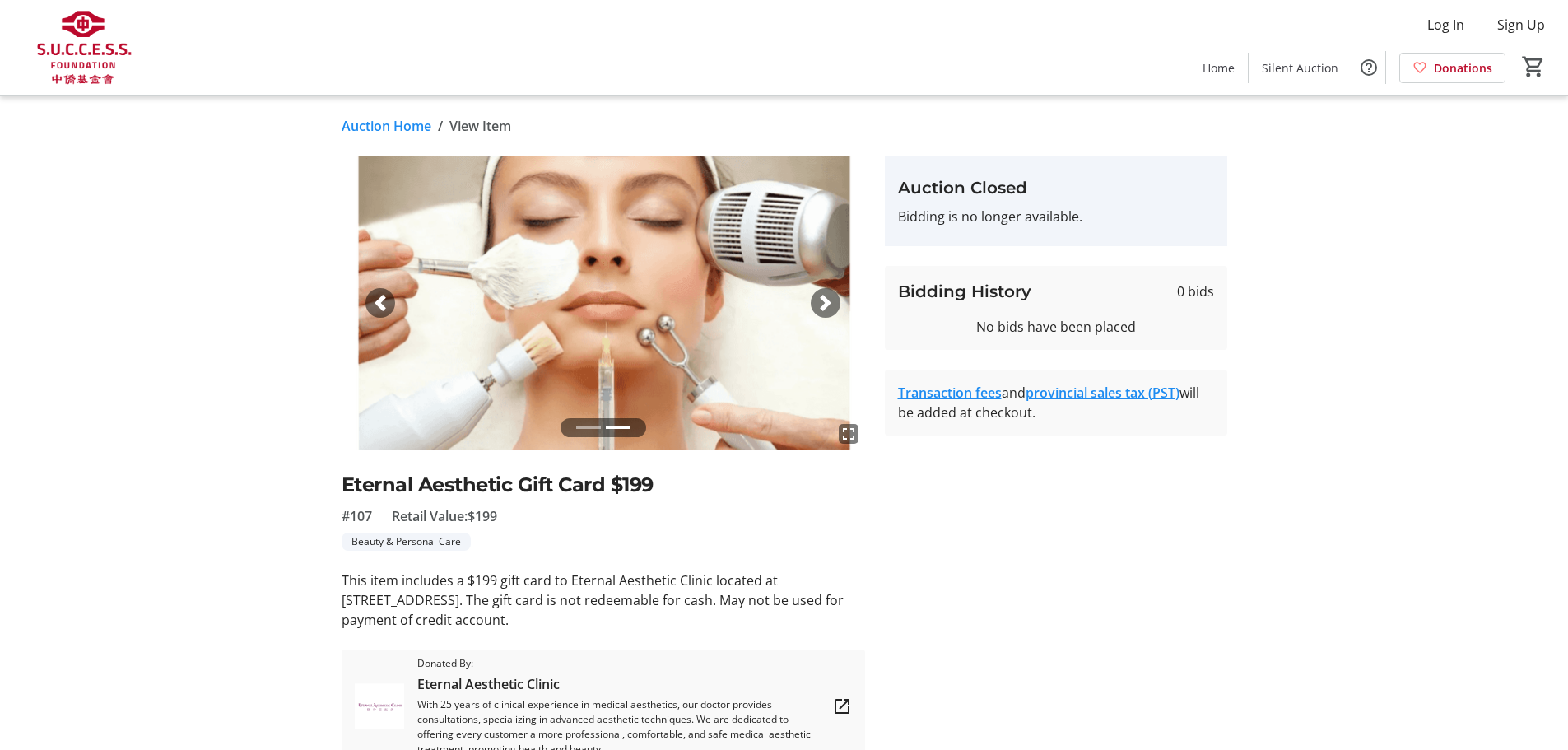
click at [822, 303] on span "button" at bounding box center [825, 303] width 17 height 17
